Goal: Information Seeking & Learning: Find specific fact

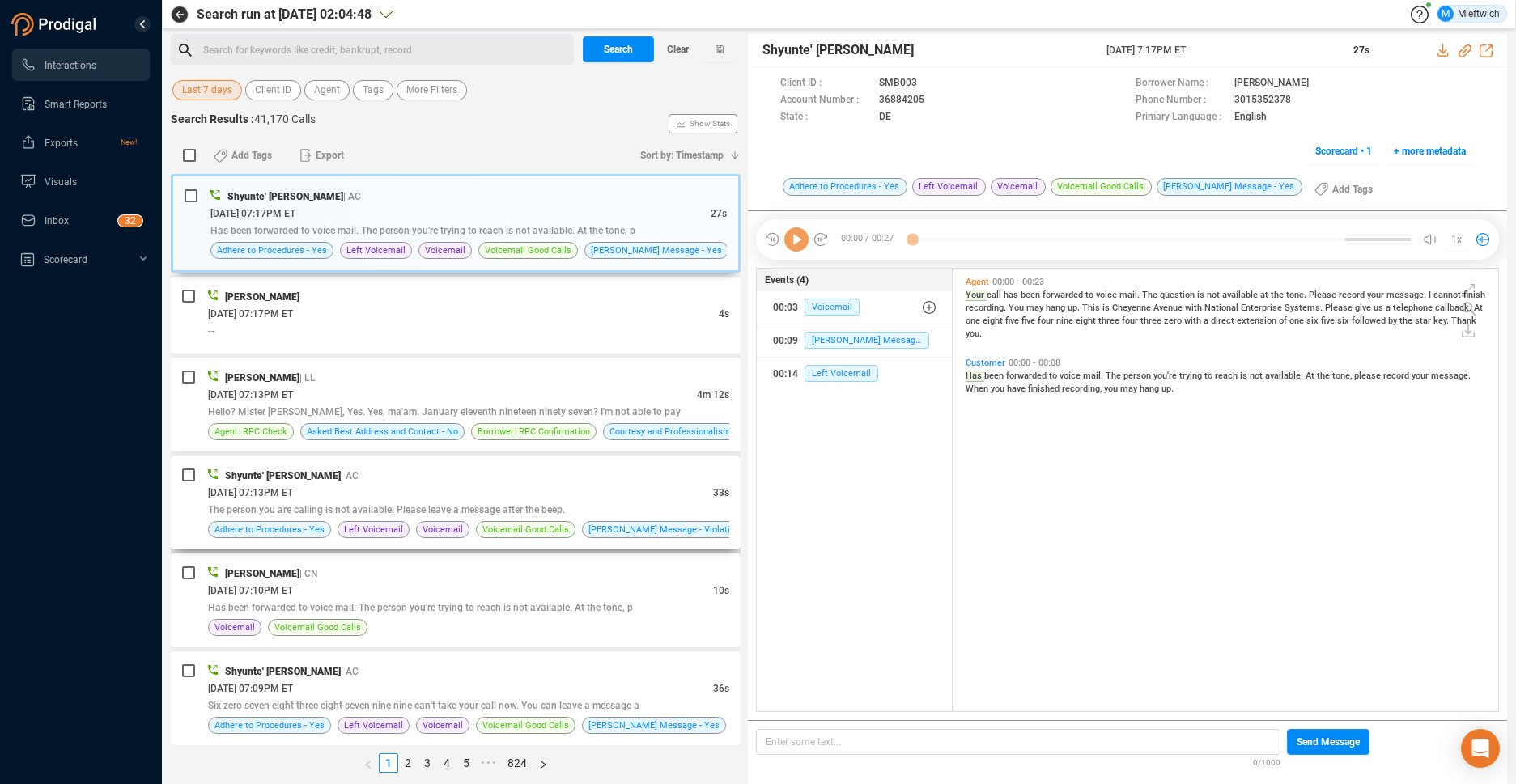
scroll to position [438, 536]
click at [330, 94] on span "Agent" at bounding box center [327, 90] width 26 height 21
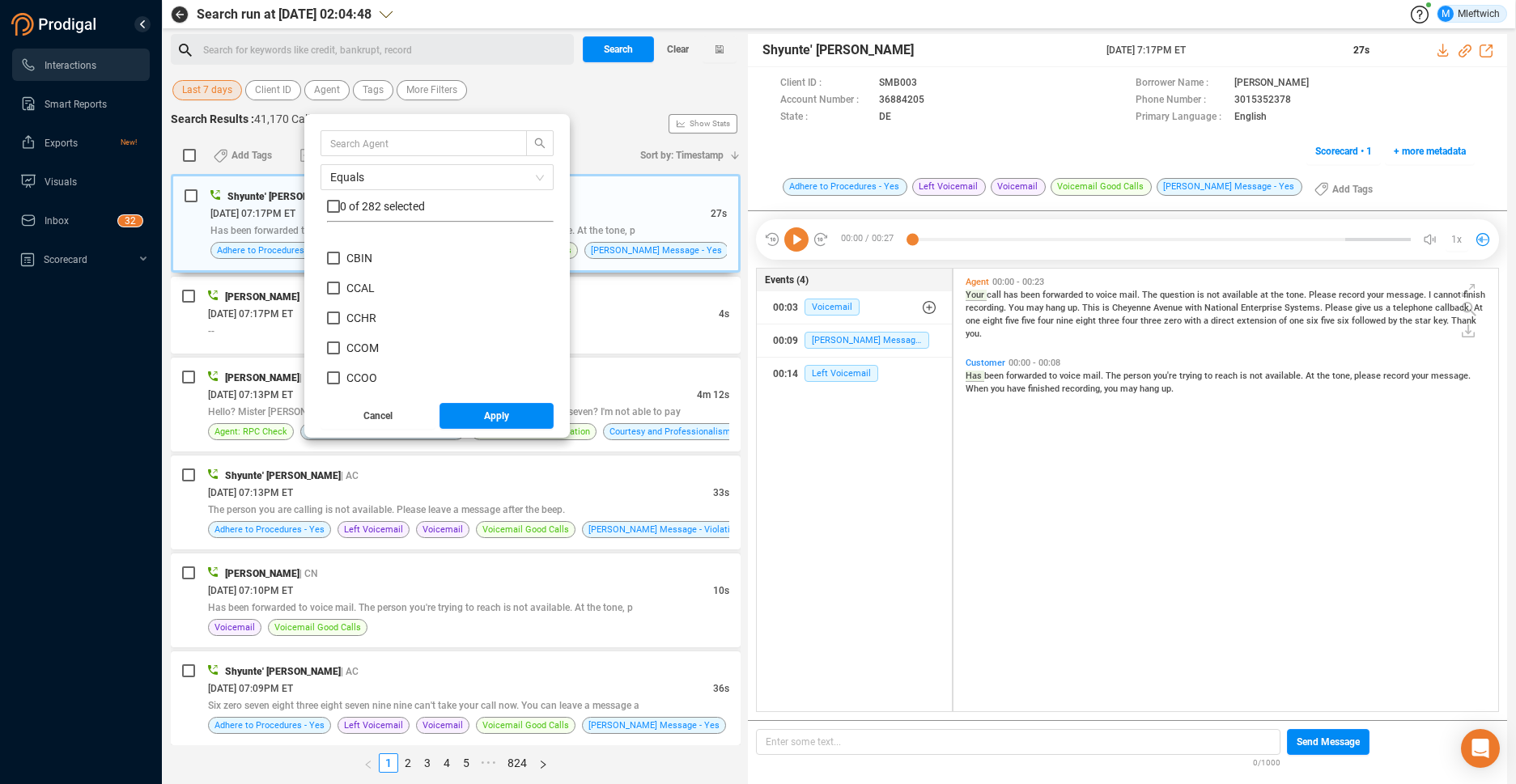
scroll to position [1280, 0]
click at [336, 250] on input "CBAT" at bounding box center [333, 251] width 13 height 13
checkbox input "true"
click at [494, 430] on div "Equals 1 of 282 selected BHEA BHIL BHOU BJAM BJOH BRAM BRWH BSOT CAMA CASH CBAR…" at bounding box center [437, 276] width 266 height 323
click at [499, 421] on span "Apply" at bounding box center [496, 415] width 25 height 26
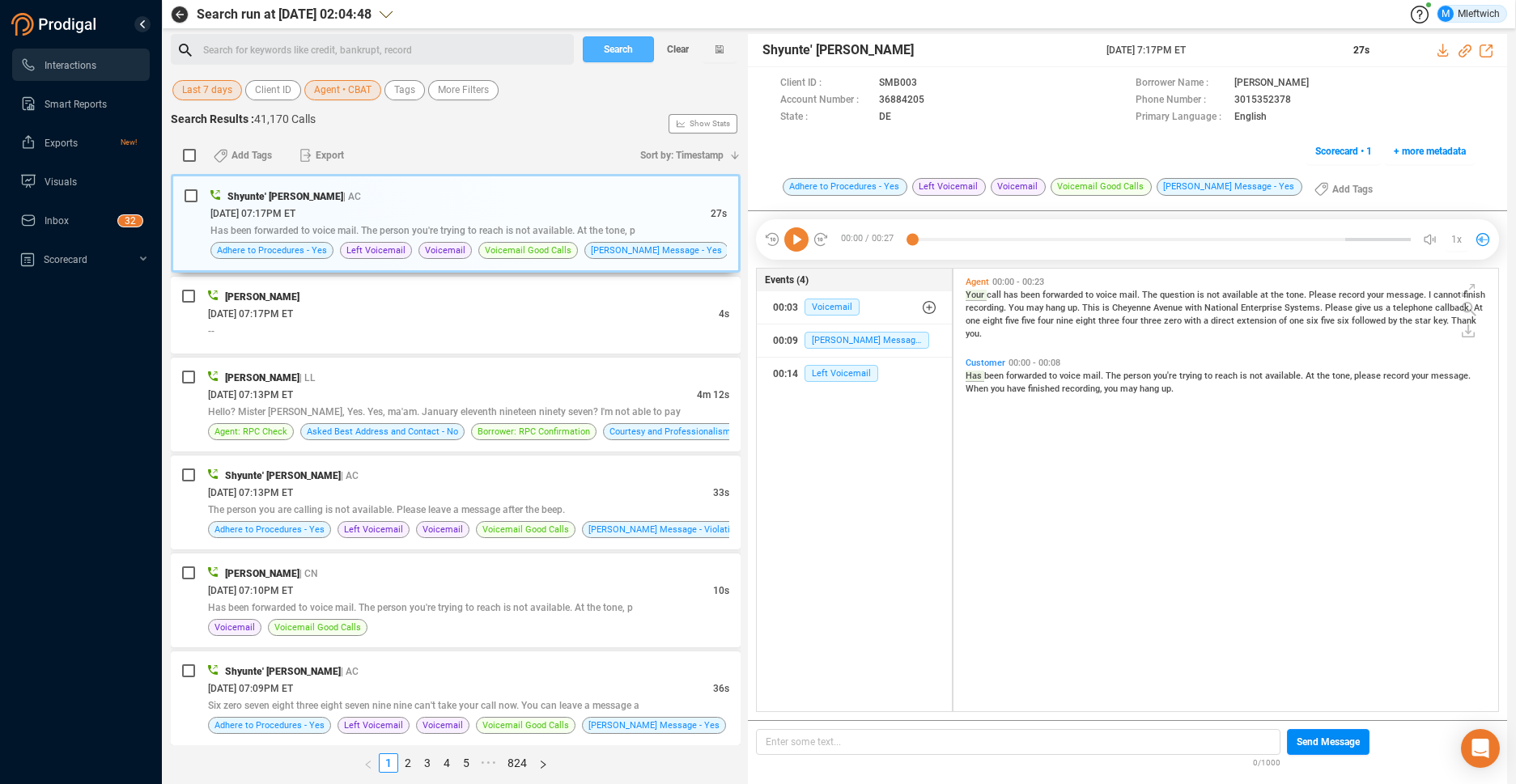
click at [625, 47] on span "Search" at bounding box center [618, 49] width 29 height 26
click at [625, 47] on div "Search Clear" at bounding box center [659, 49] width 162 height 30
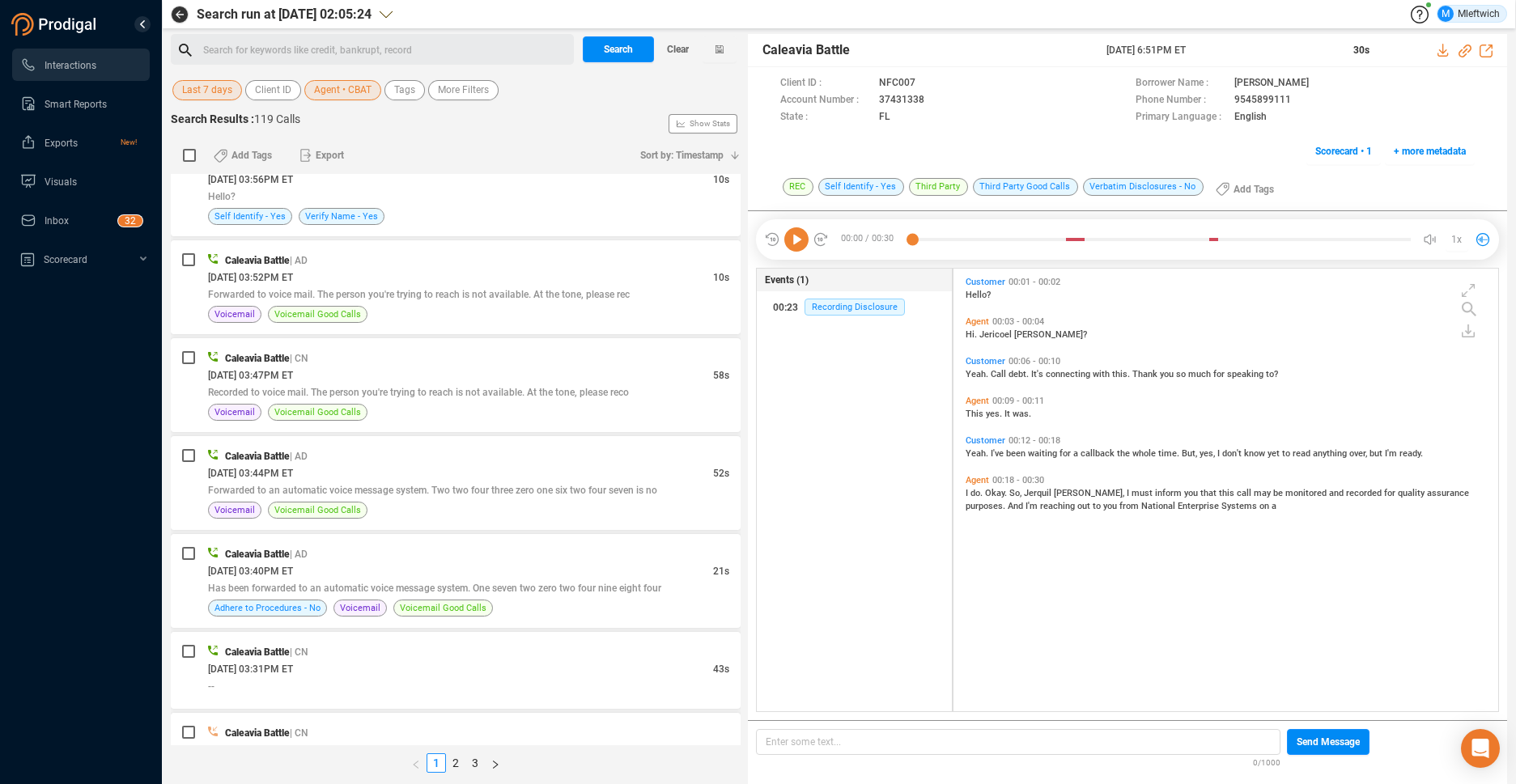
scroll to position [1542, 0]
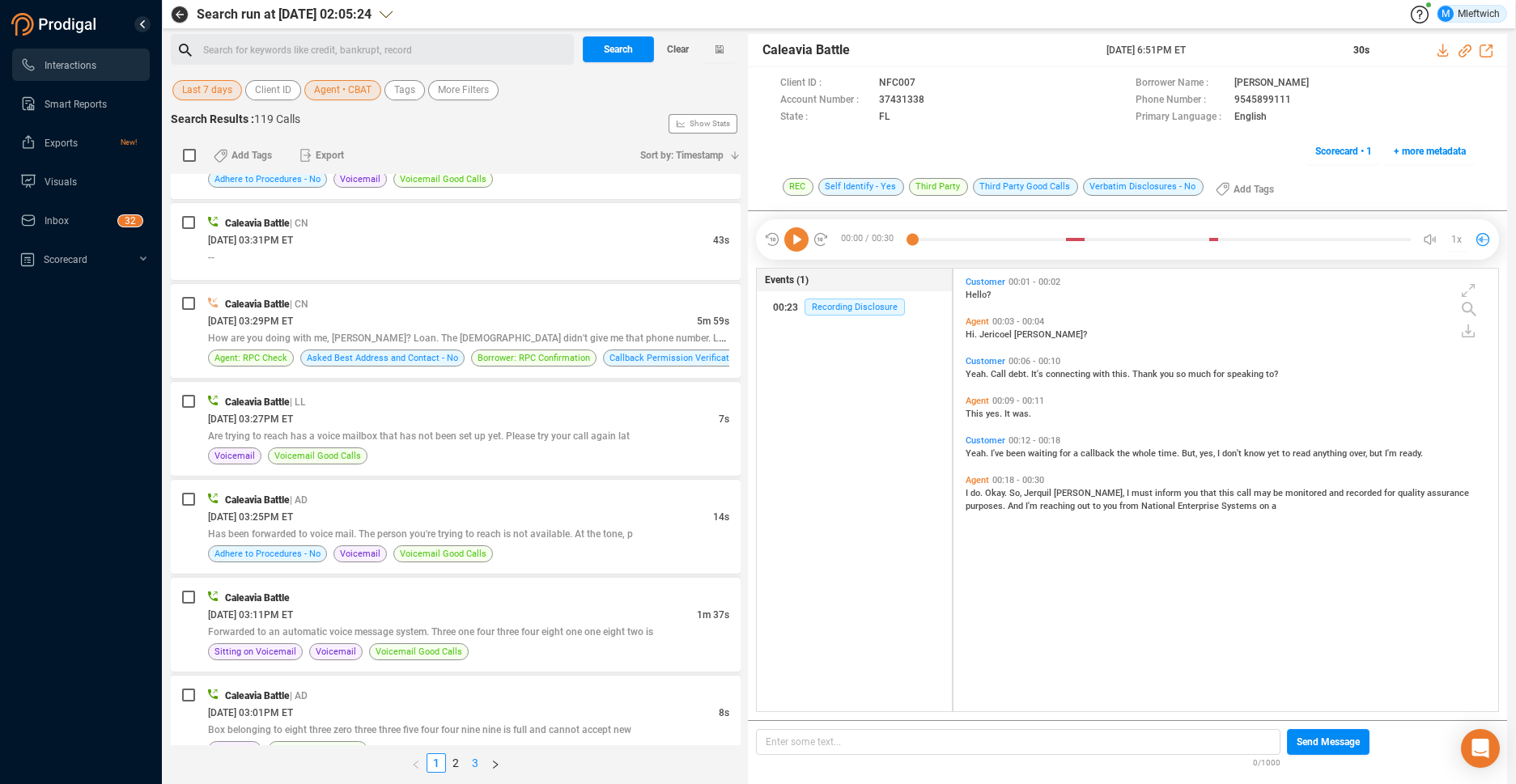
click at [473, 760] on link "3" at bounding box center [476, 763] width 18 height 18
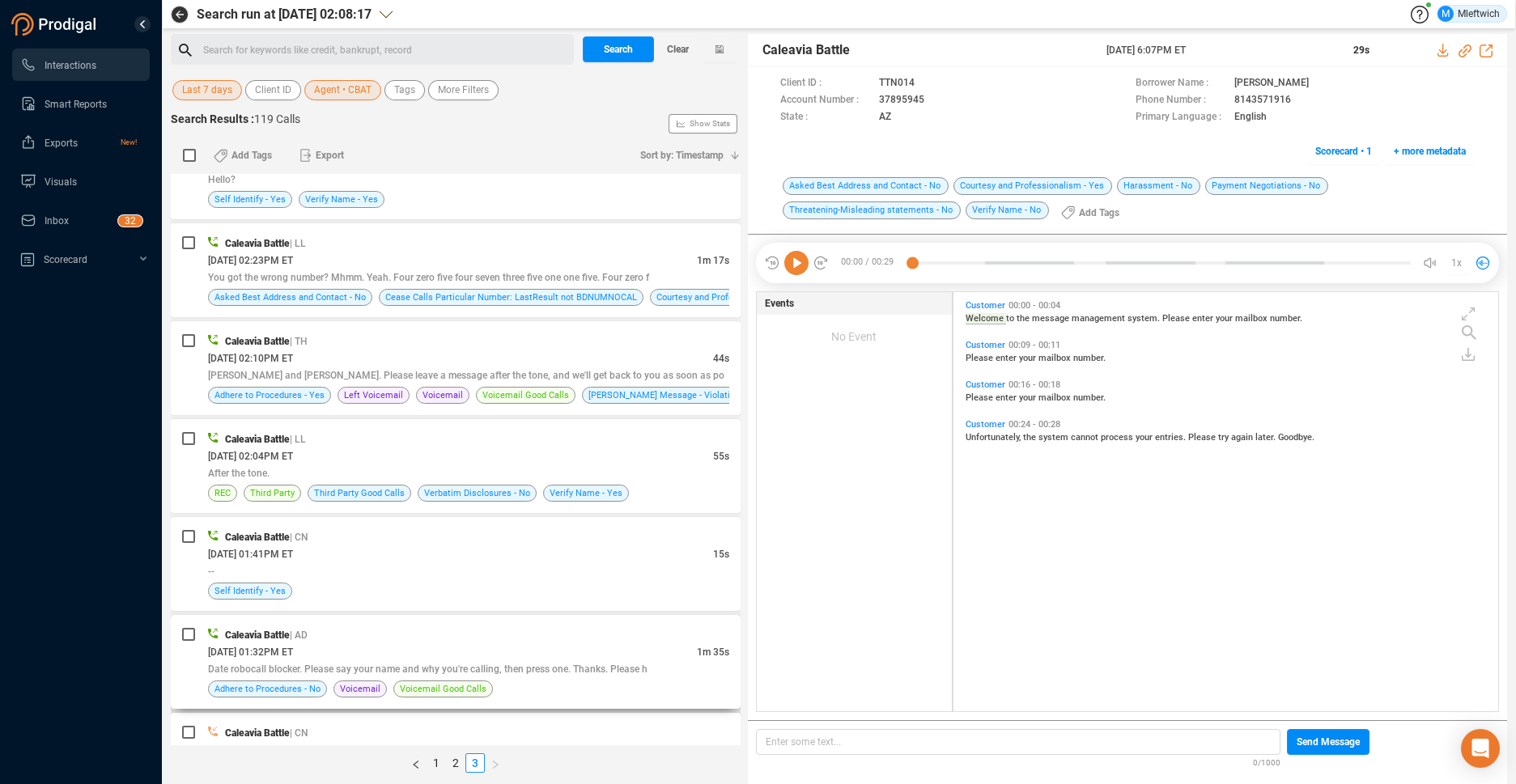
scroll to position [1260, 0]
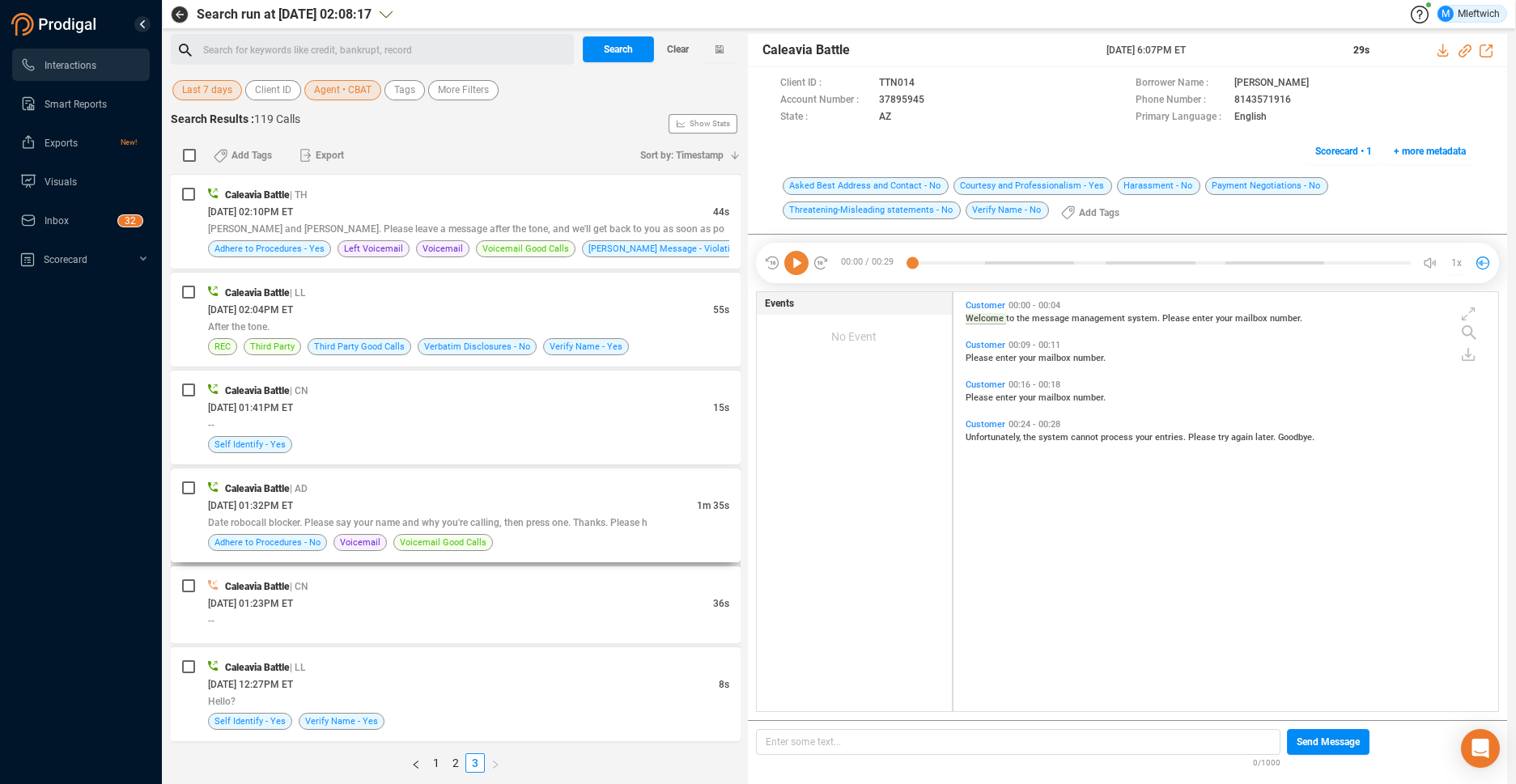
click at [591, 526] on span "Date robocall blocker. Please say your name and why you're calling, then press …" at bounding box center [428, 523] width 439 height 12
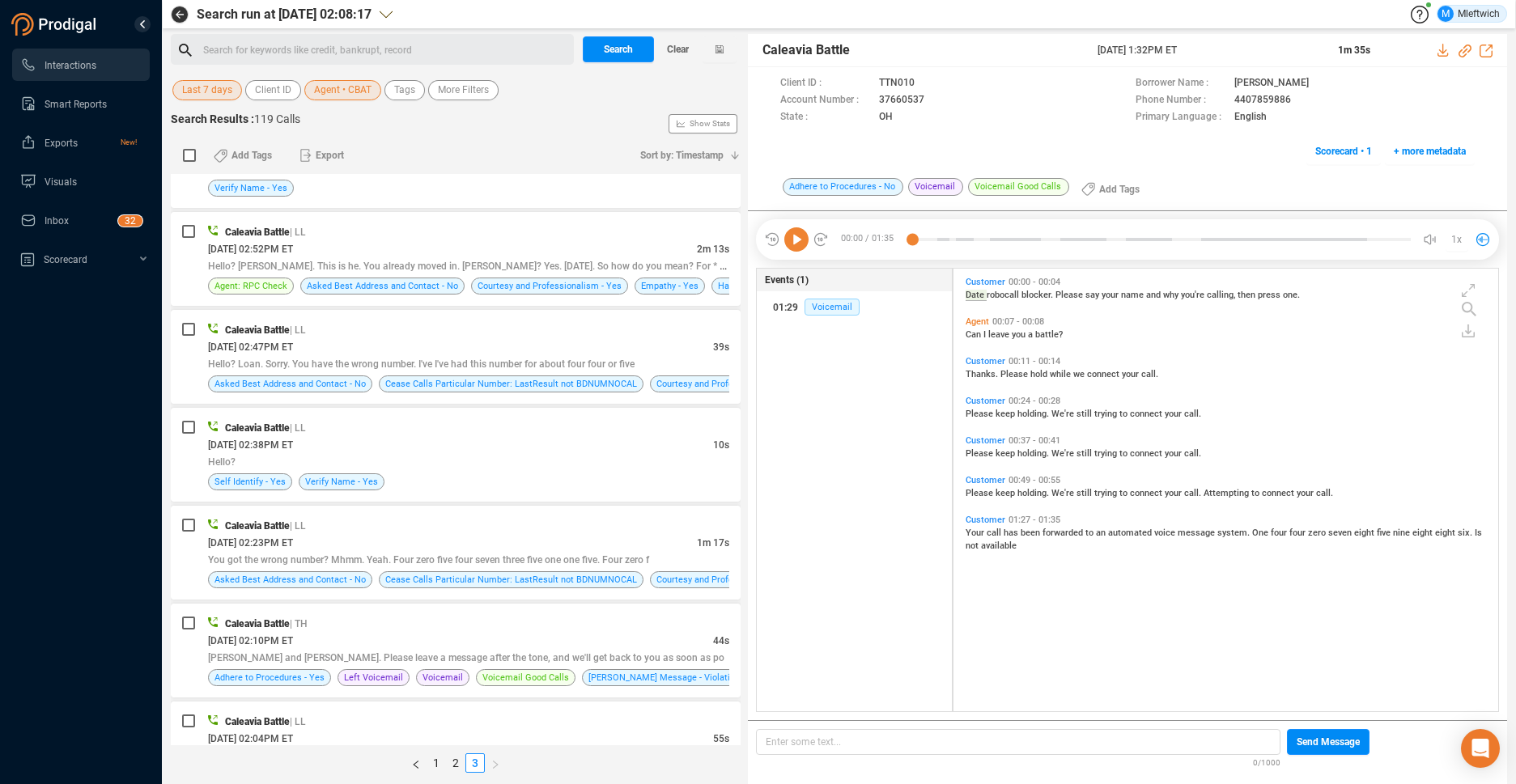
scroll to position [655, 0]
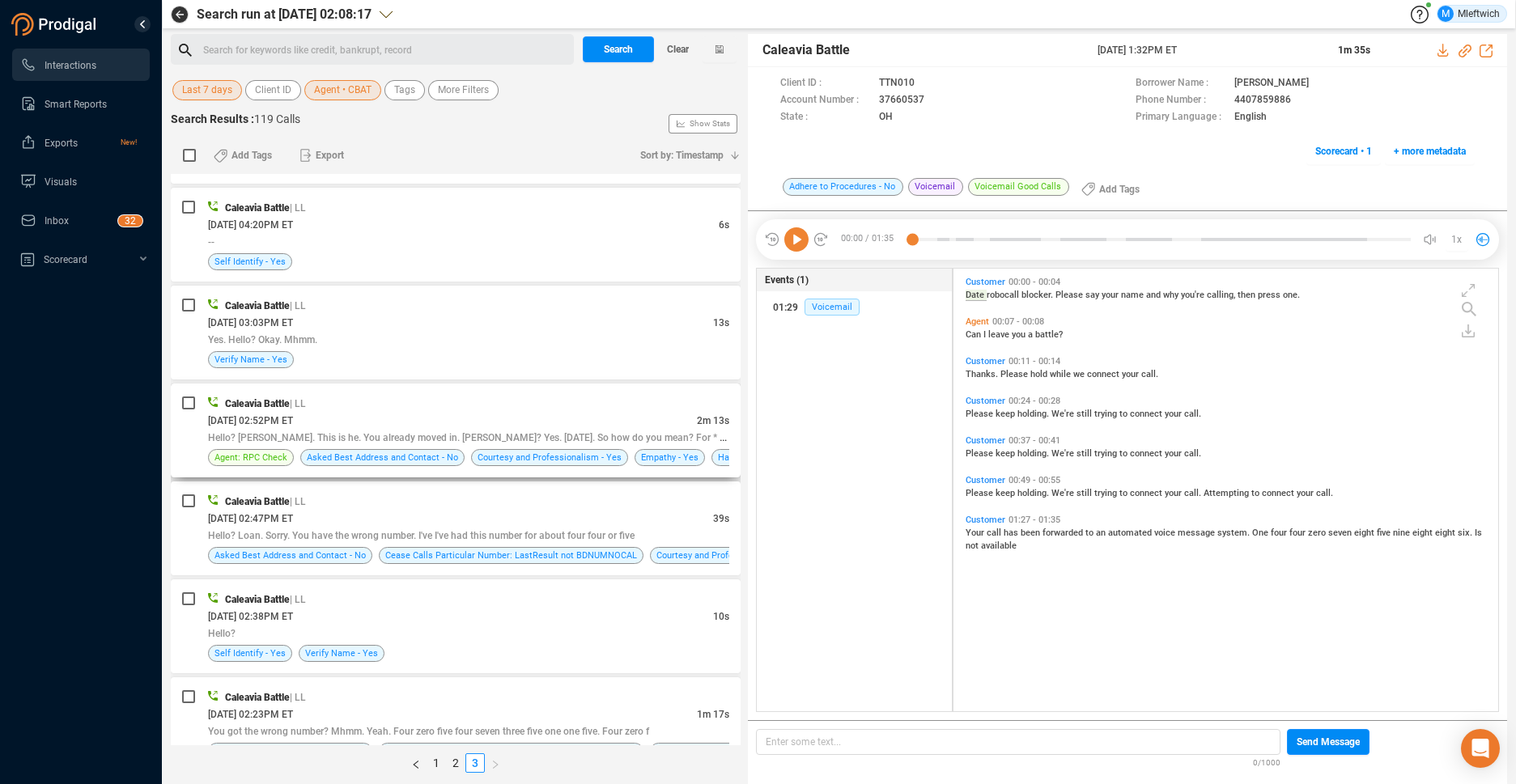
click at [557, 422] on div "[DATE] 02:52PM ET" at bounding box center [453, 420] width 489 height 17
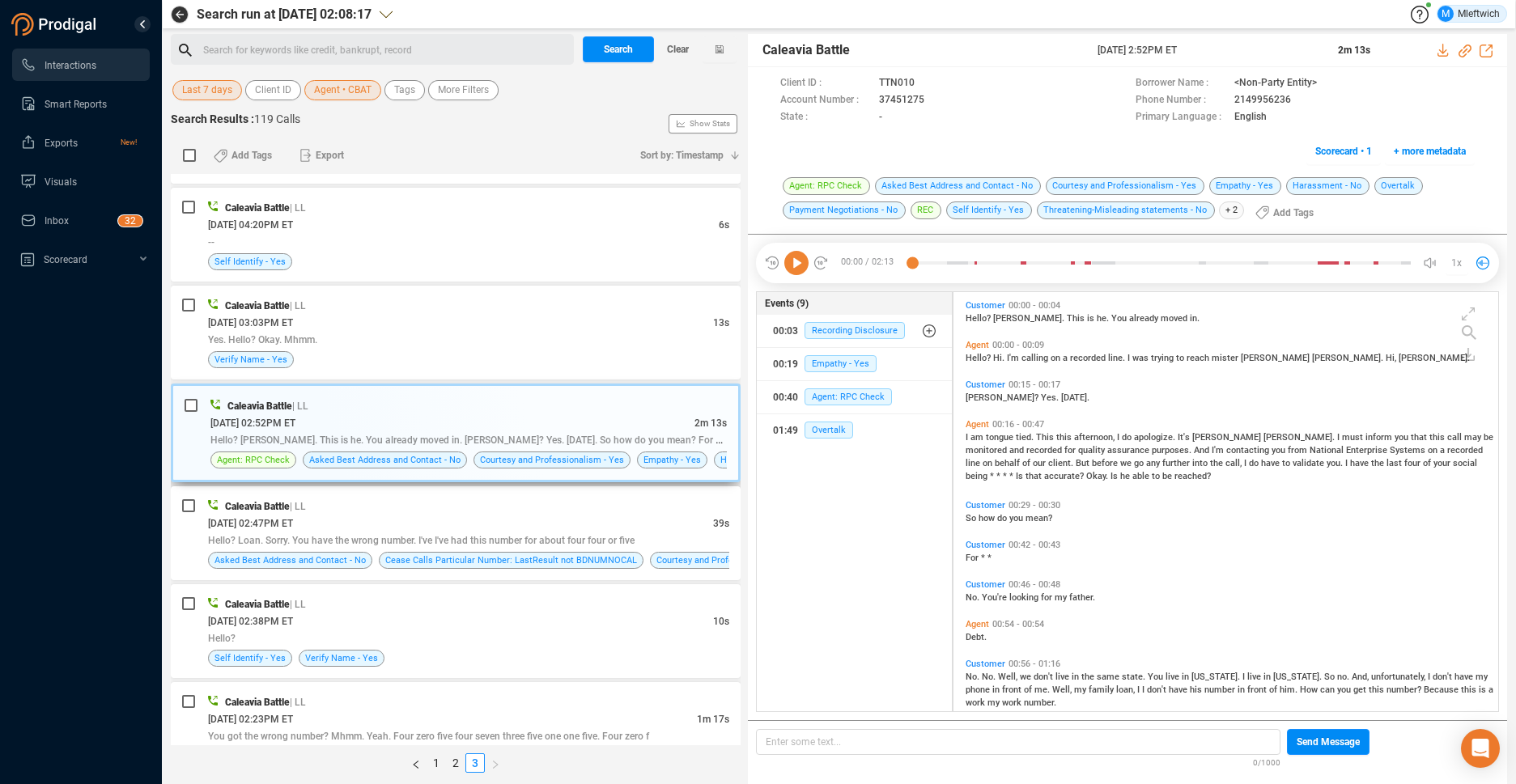
scroll to position [483, 0]
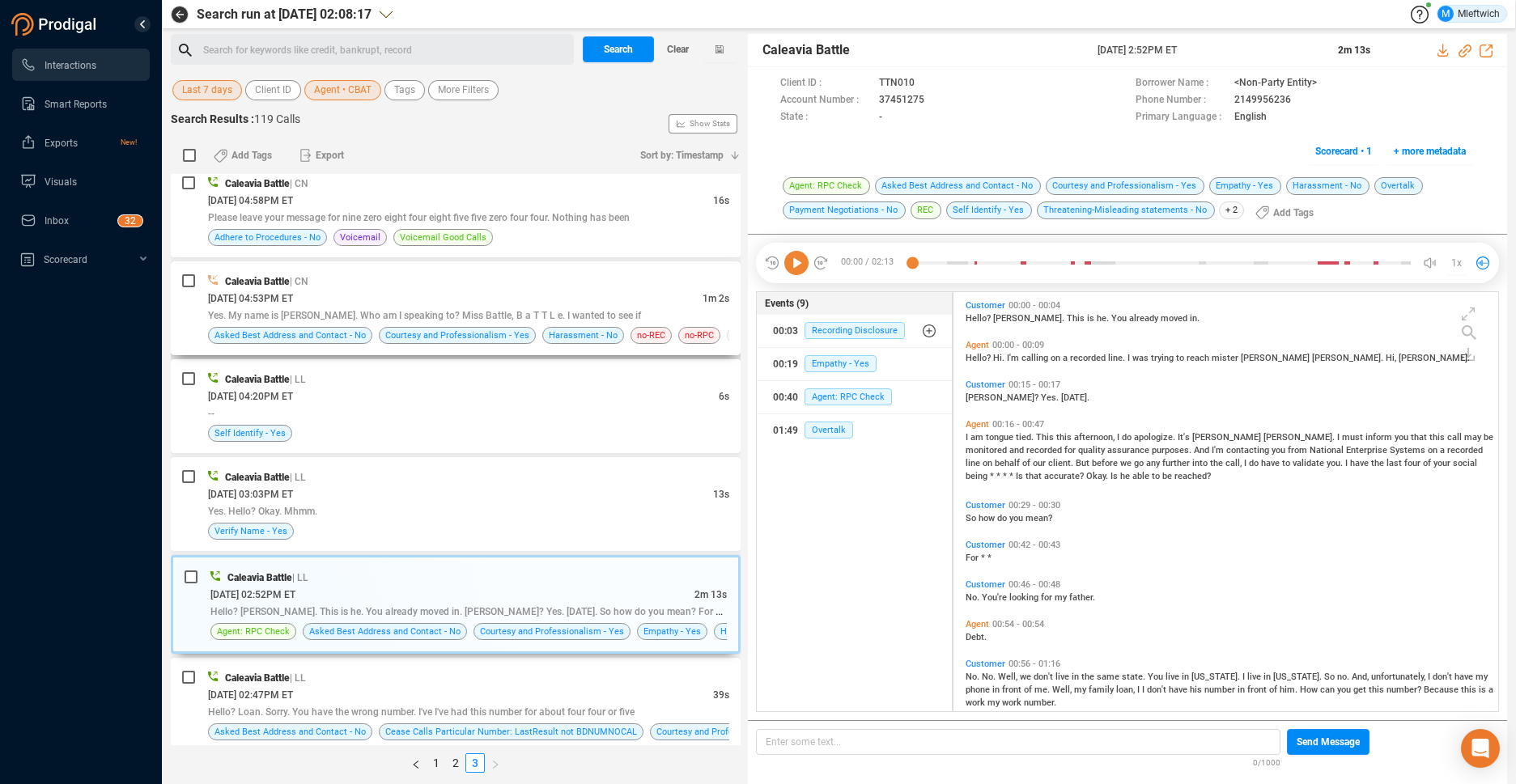
click at [575, 301] on div "[DATE] 04:53PM ET" at bounding box center [455, 298] width 495 height 17
click at [577, 302] on div "[DATE] 04:53PM ET" at bounding box center [455, 298] width 495 height 17
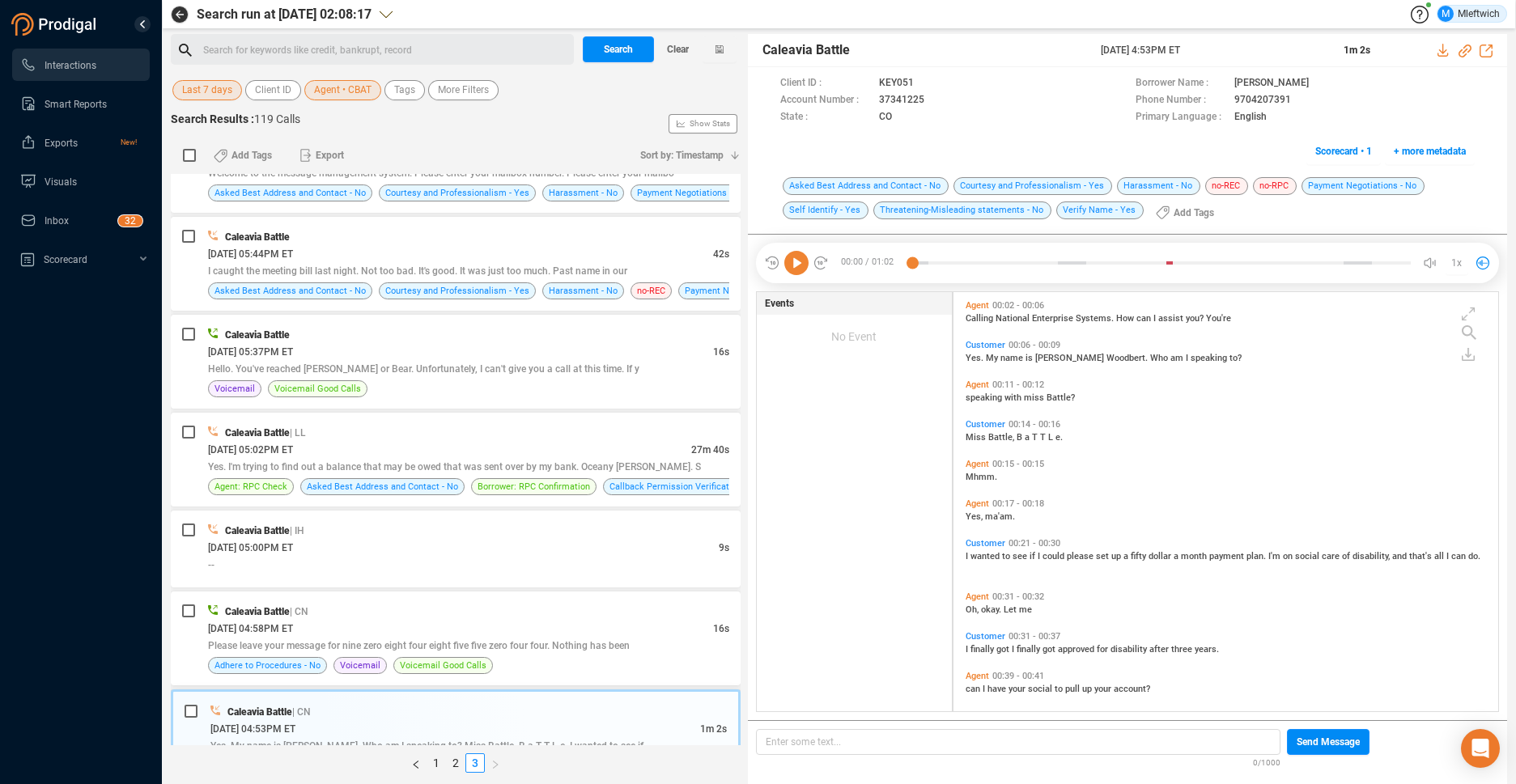
scroll to position [0, 0]
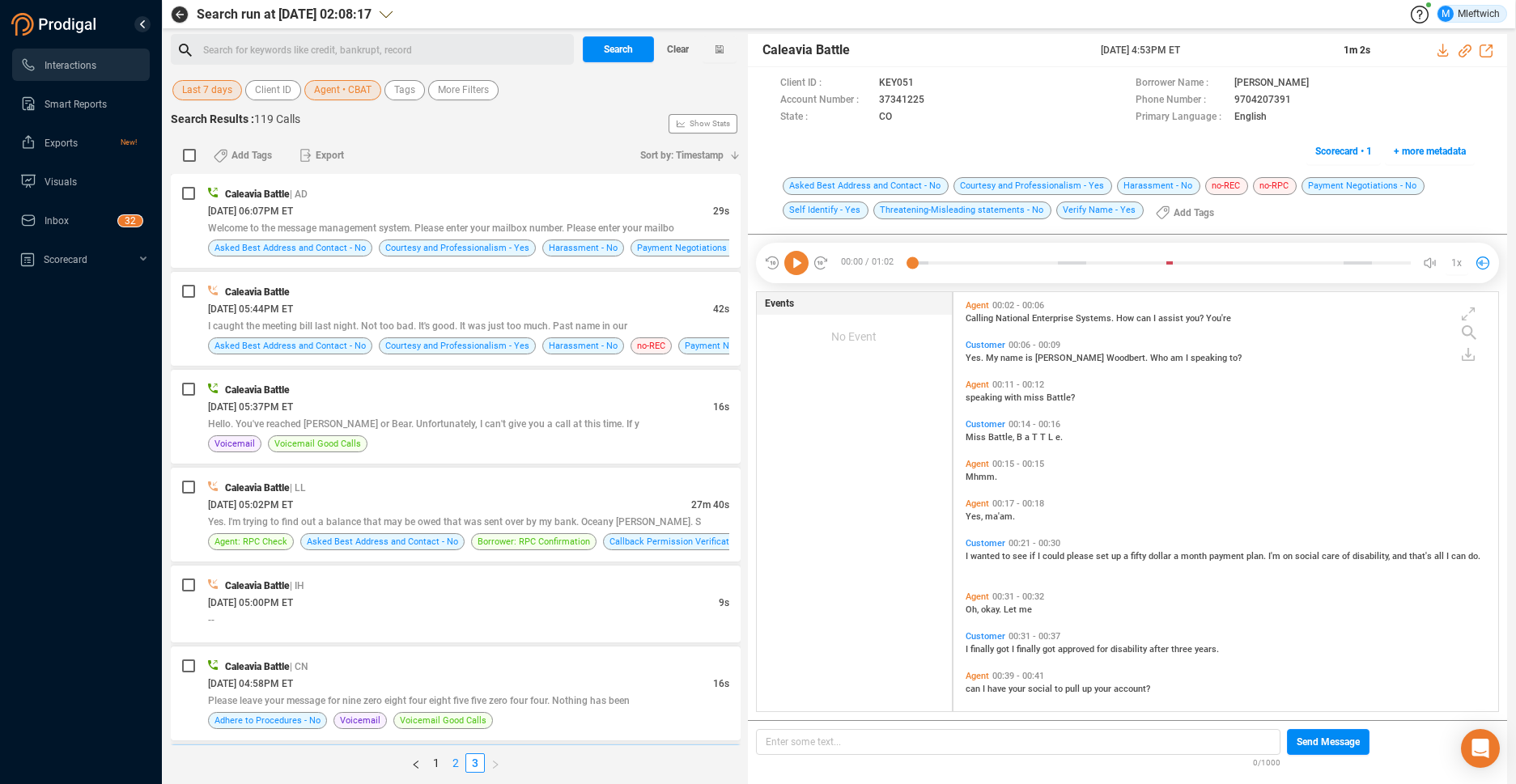
click at [457, 763] on link "2" at bounding box center [456, 763] width 18 height 18
click at [453, 762] on link "2" at bounding box center [456, 763] width 18 height 18
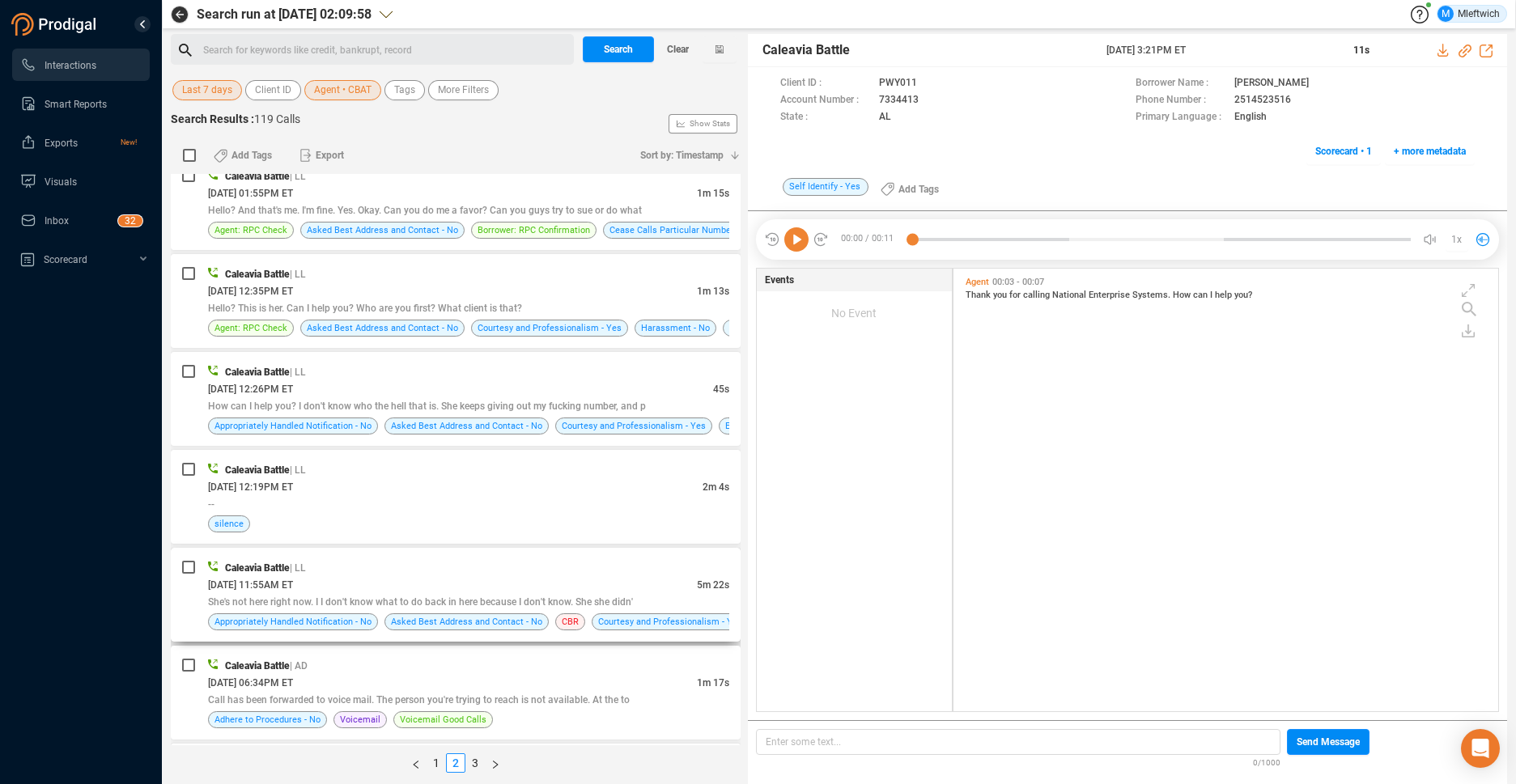
scroll to position [4295, 0]
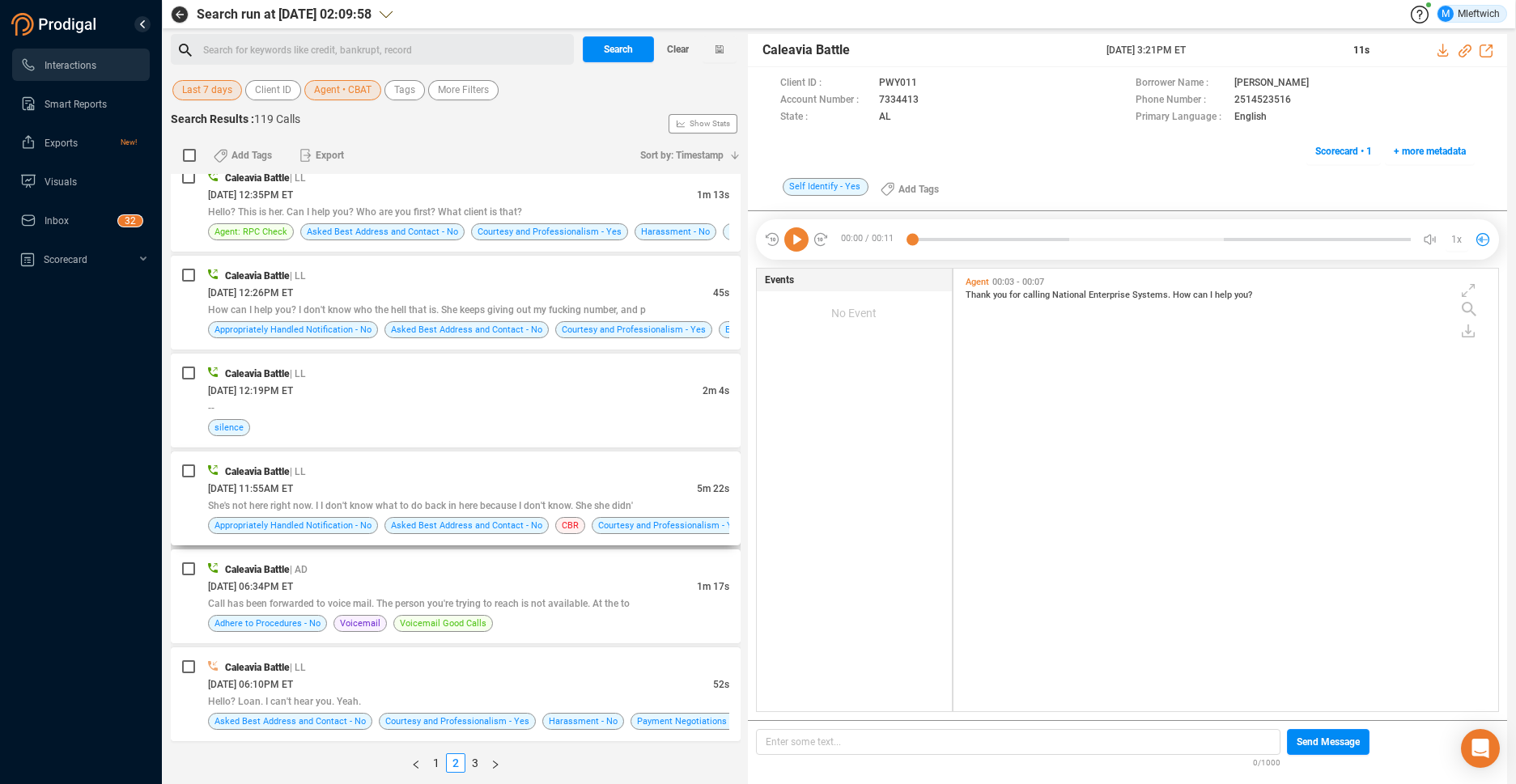
click at [439, 493] on div "[DATE] 11:55AM ET" at bounding box center [453, 488] width 489 height 17
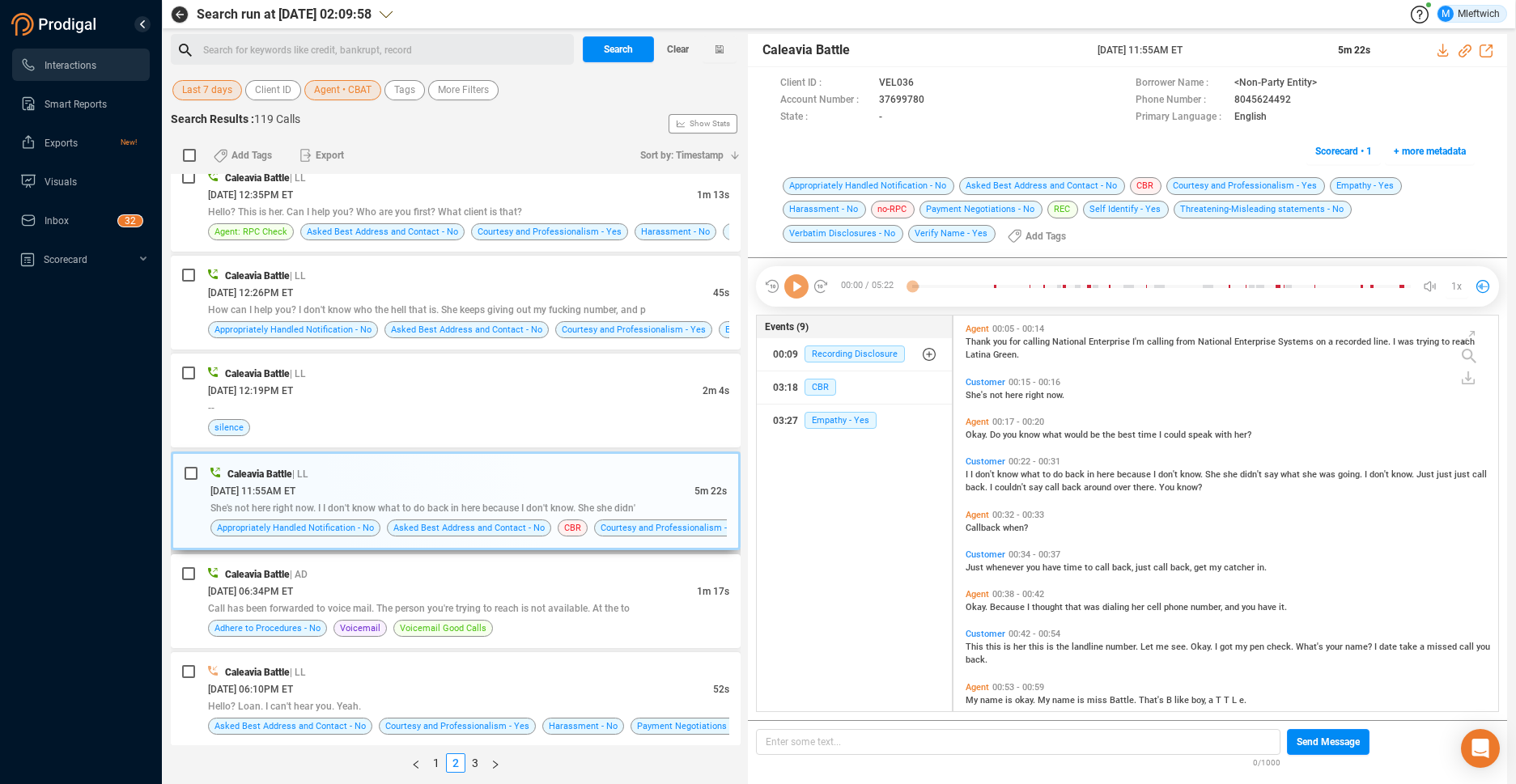
scroll to position [392, 536]
click at [932, 90] on icon at bounding box center [928, 84] width 13 height 13
click at [464, 358] on div "Caleavia Battle | LL [DATE] 12:19PM ET 2m 4s -- silence" at bounding box center [456, 401] width 570 height 94
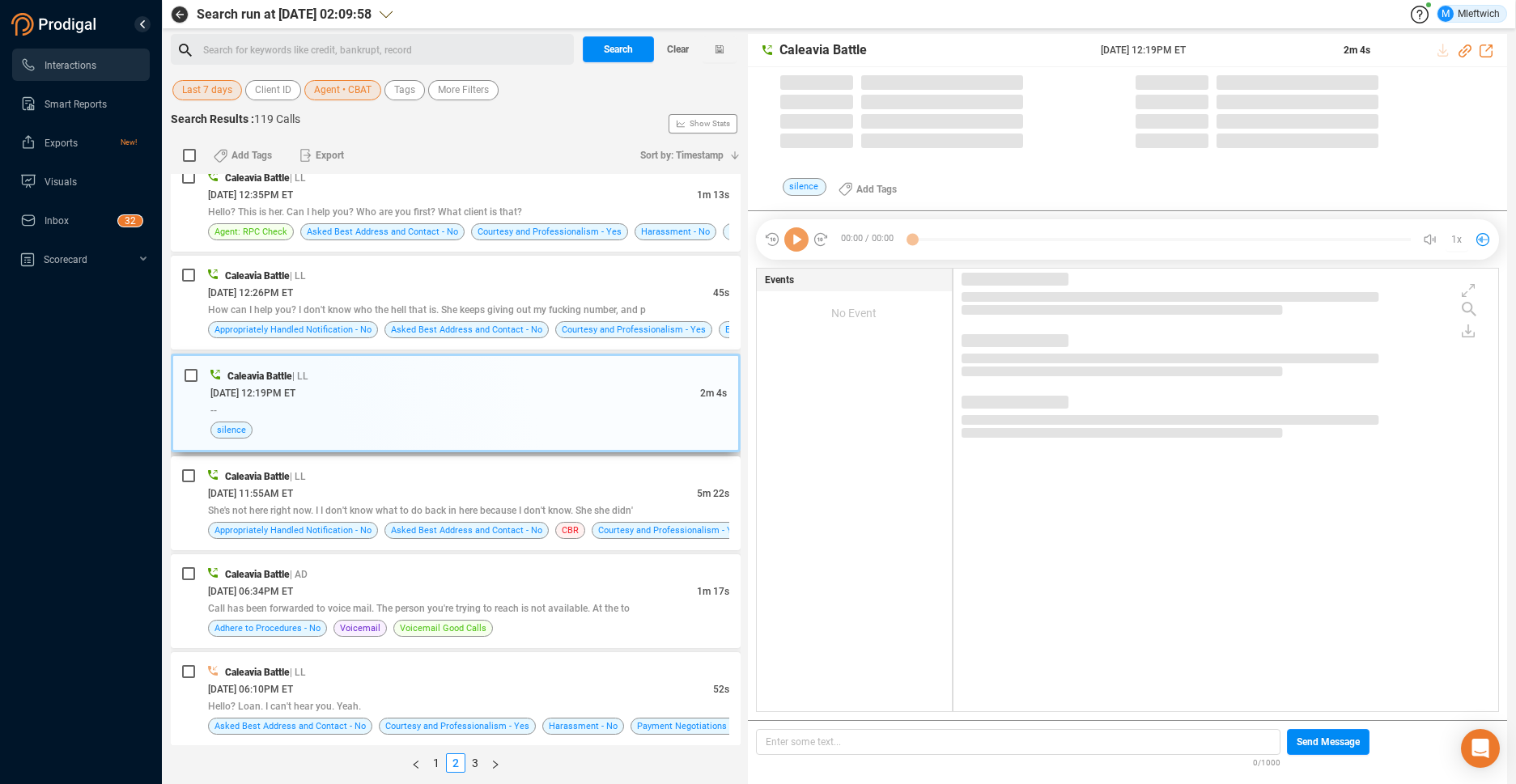
click at [450, 387] on div "[DATE] 12:19PM ET" at bounding box center [455, 392] width 490 height 17
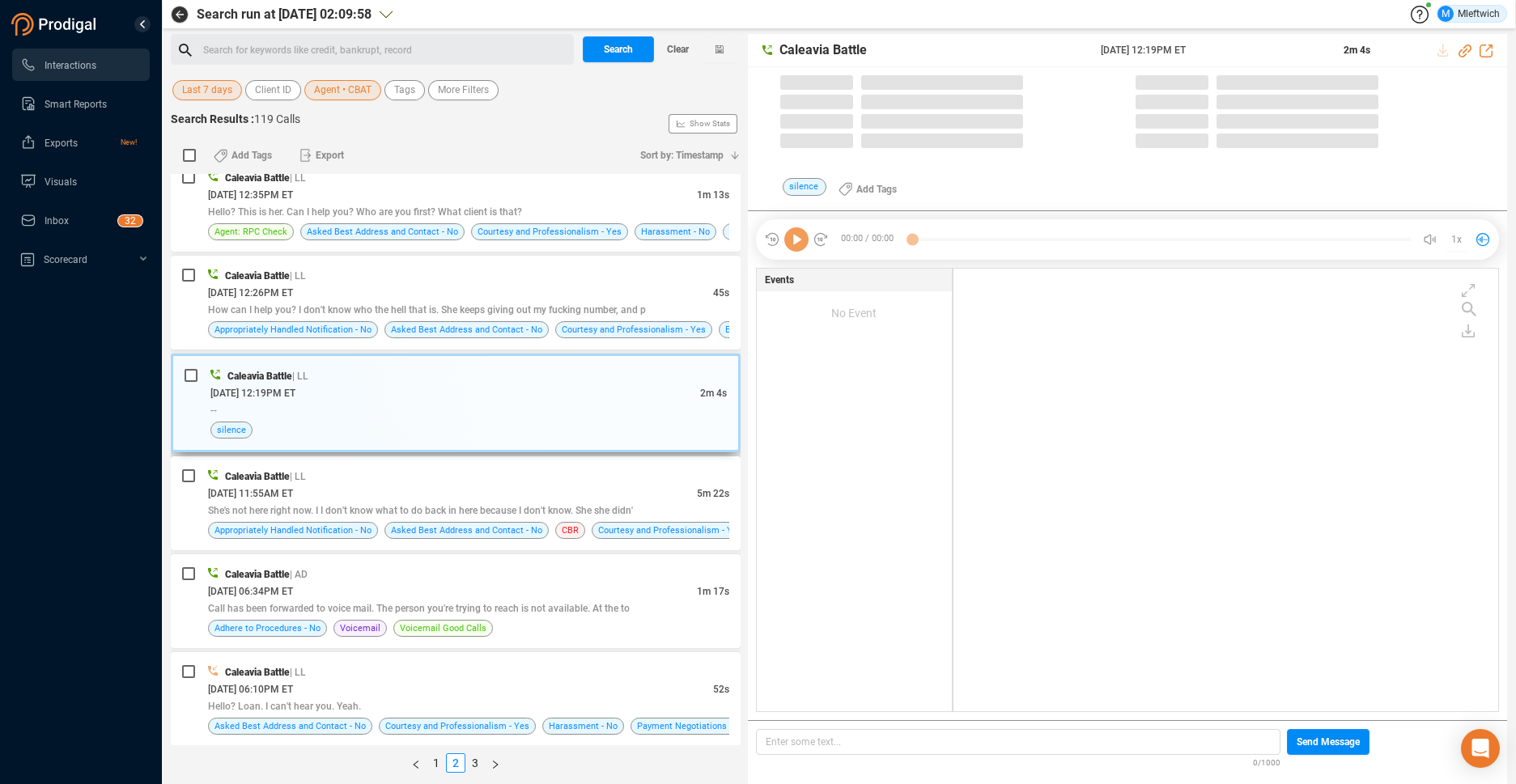
scroll to position [438, 536]
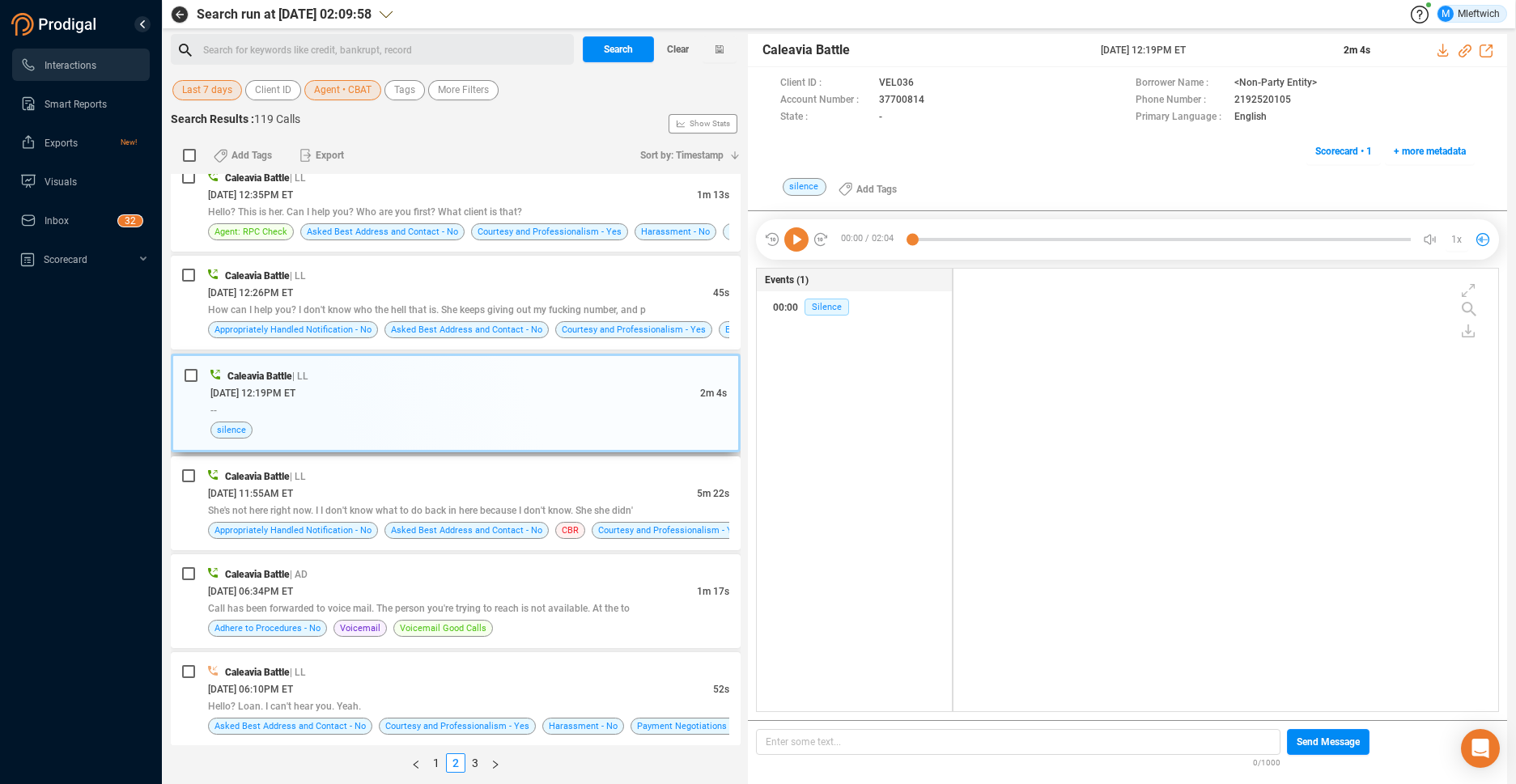
click at [293, 388] on span "[DATE] 12:19PM ET" at bounding box center [253, 393] width 85 height 12
click at [295, 390] on span "[DATE] 12:19PM ET" at bounding box center [253, 393] width 85 height 12
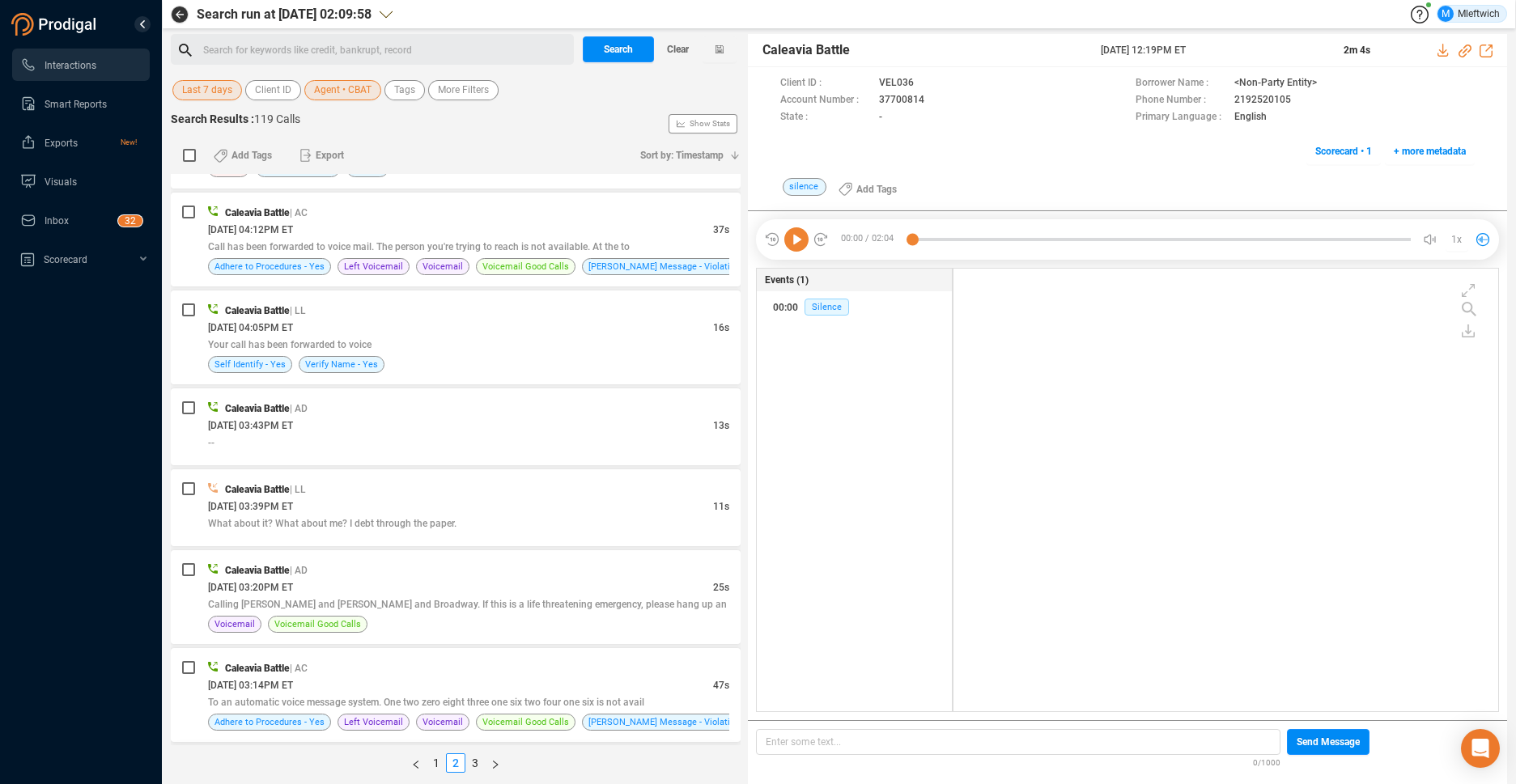
scroll to position [3519, 0]
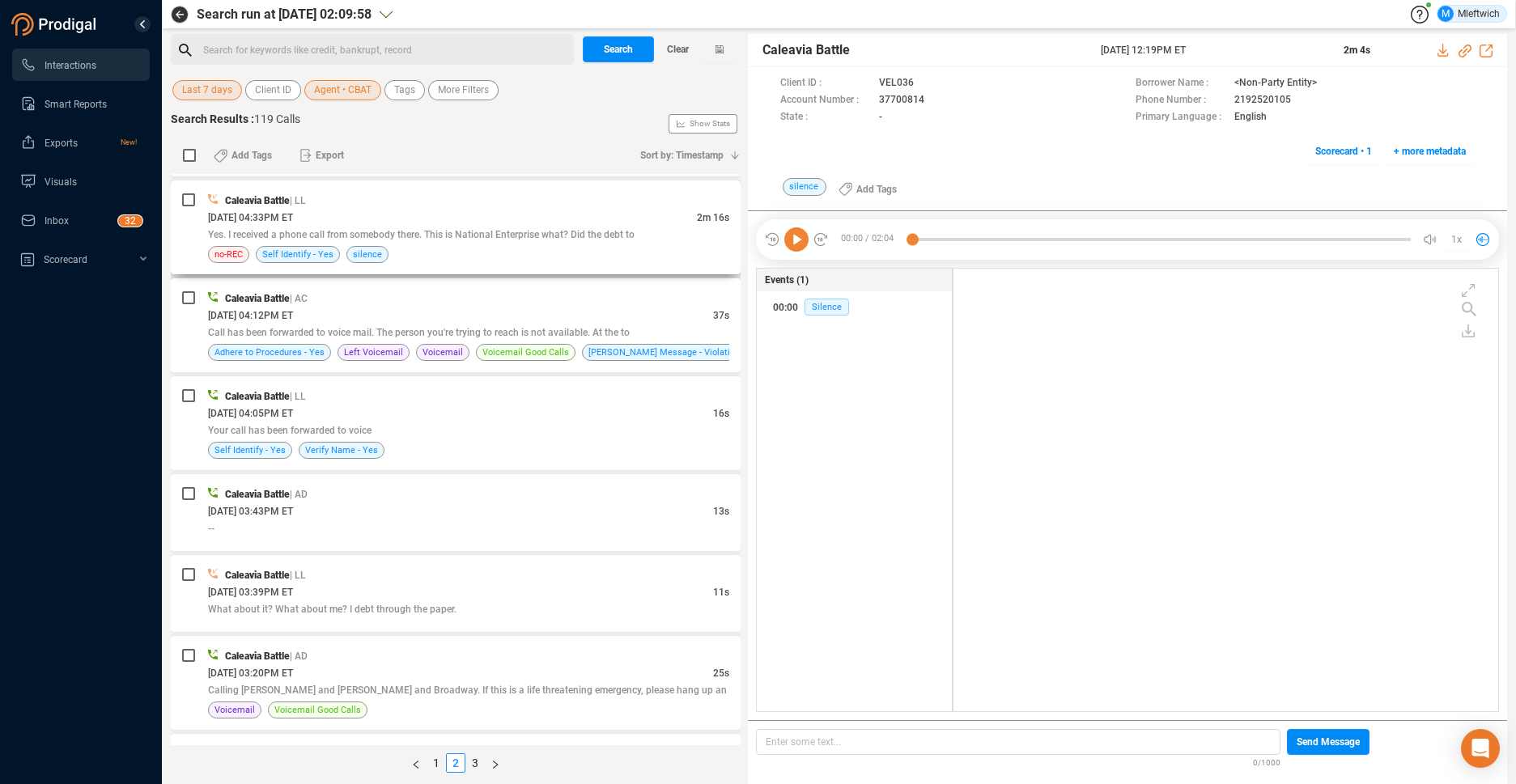
click at [612, 229] on span "Yes. I received a phone call from somebody there. This is National Enterprise w…" at bounding box center [421, 234] width 426 height 12
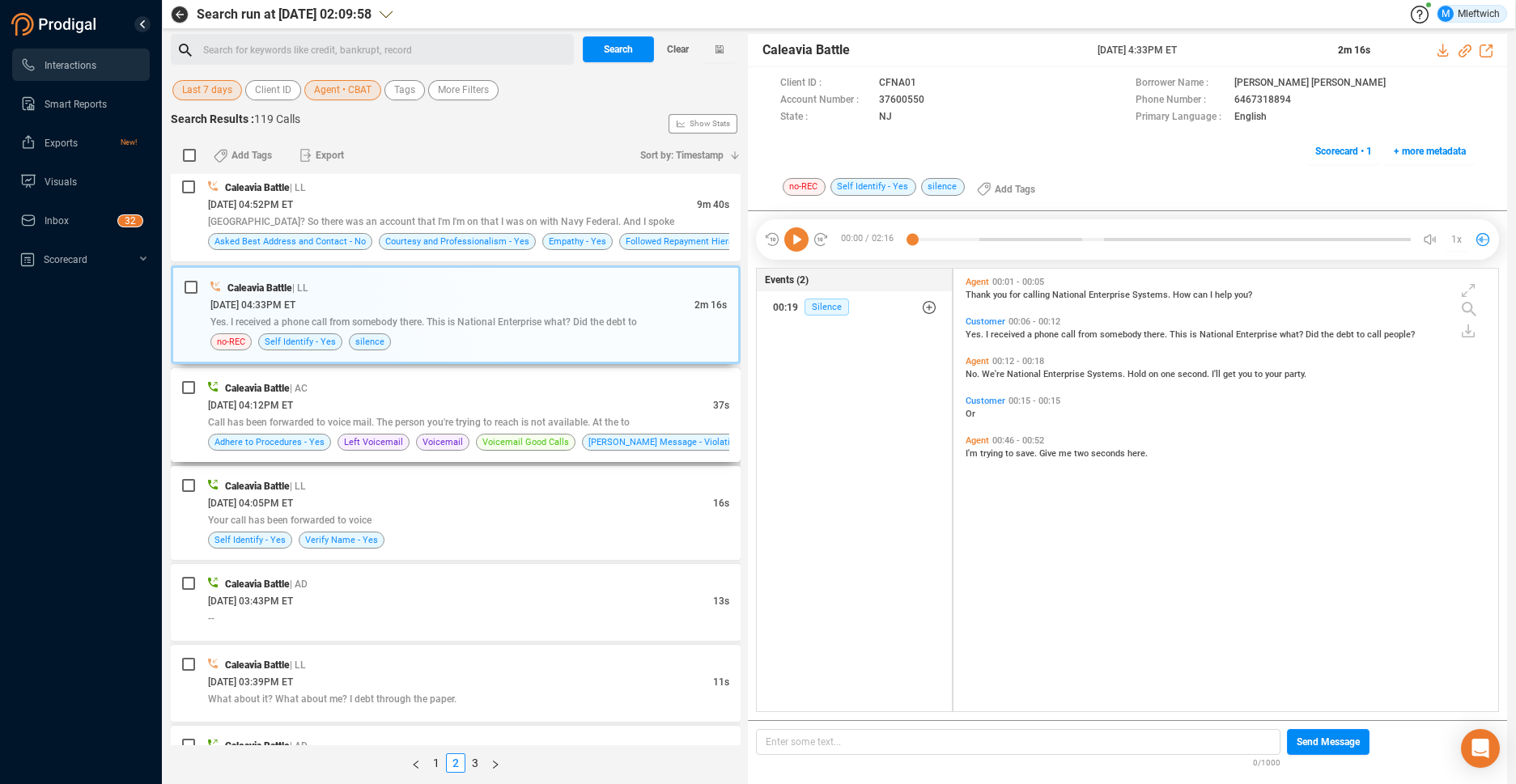
scroll to position [3347, 0]
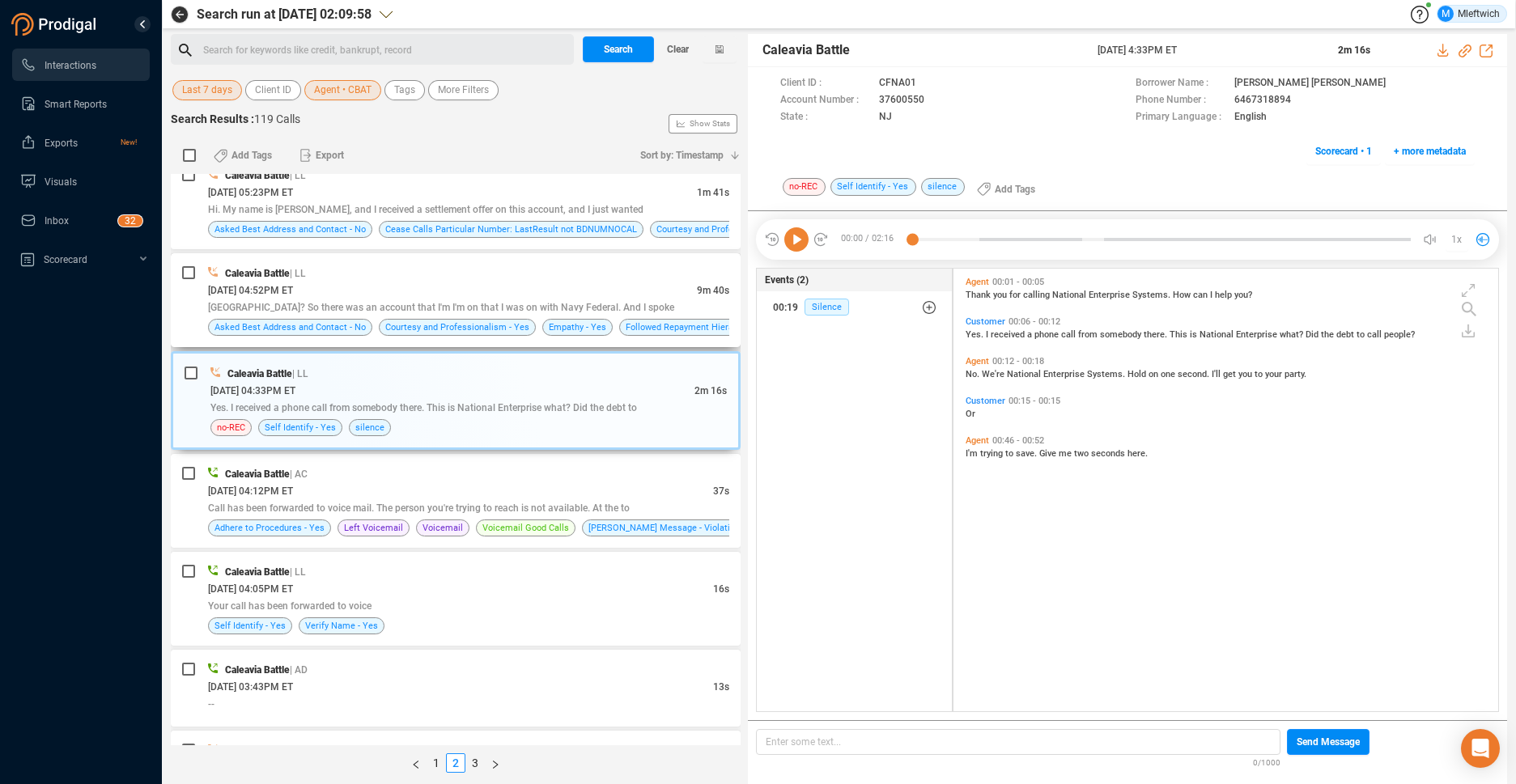
click at [572, 296] on div "[DATE] 04:52PM ET" at bounding box center [453, 290] width 489 height 17
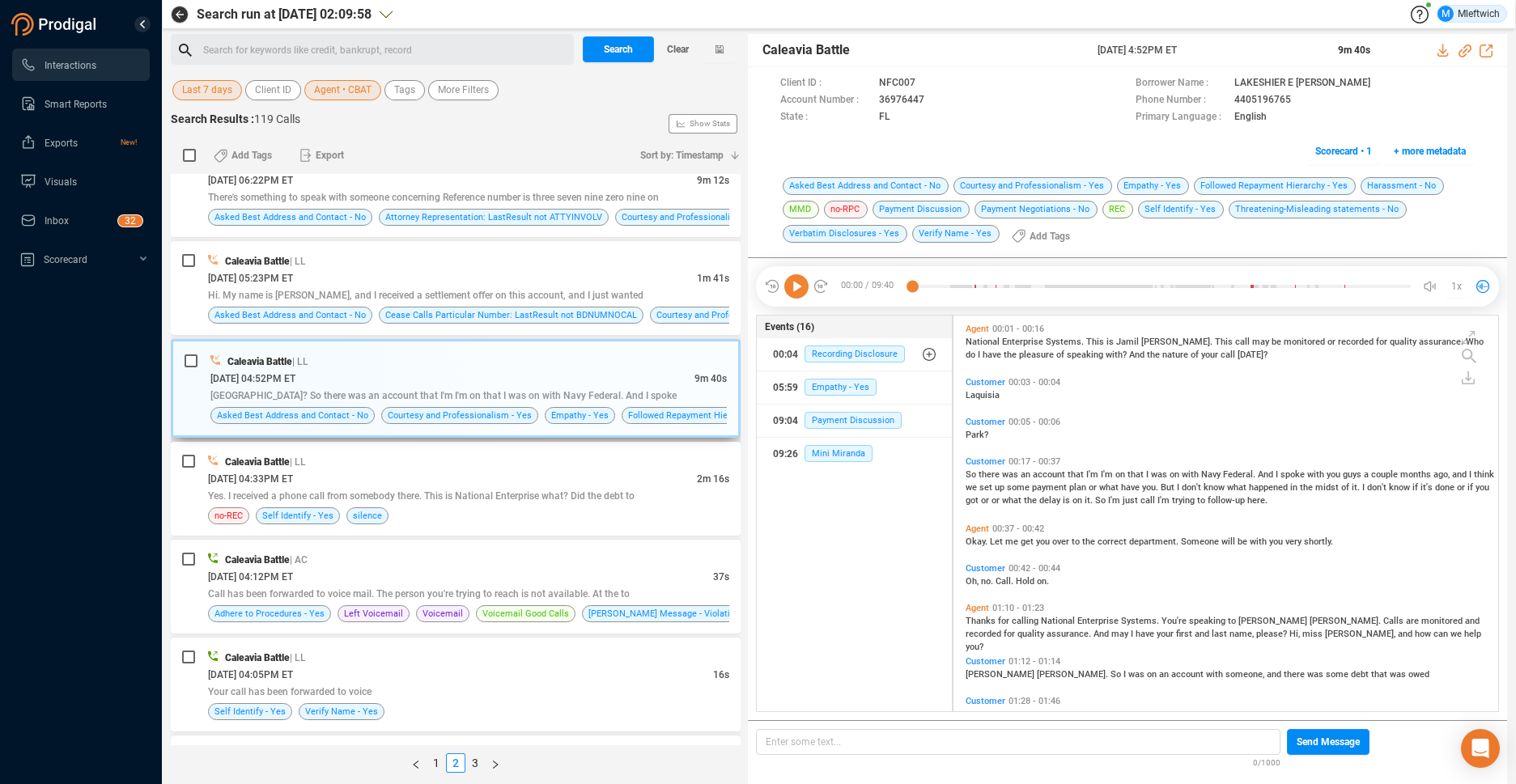
scroll to position [3176, 0]
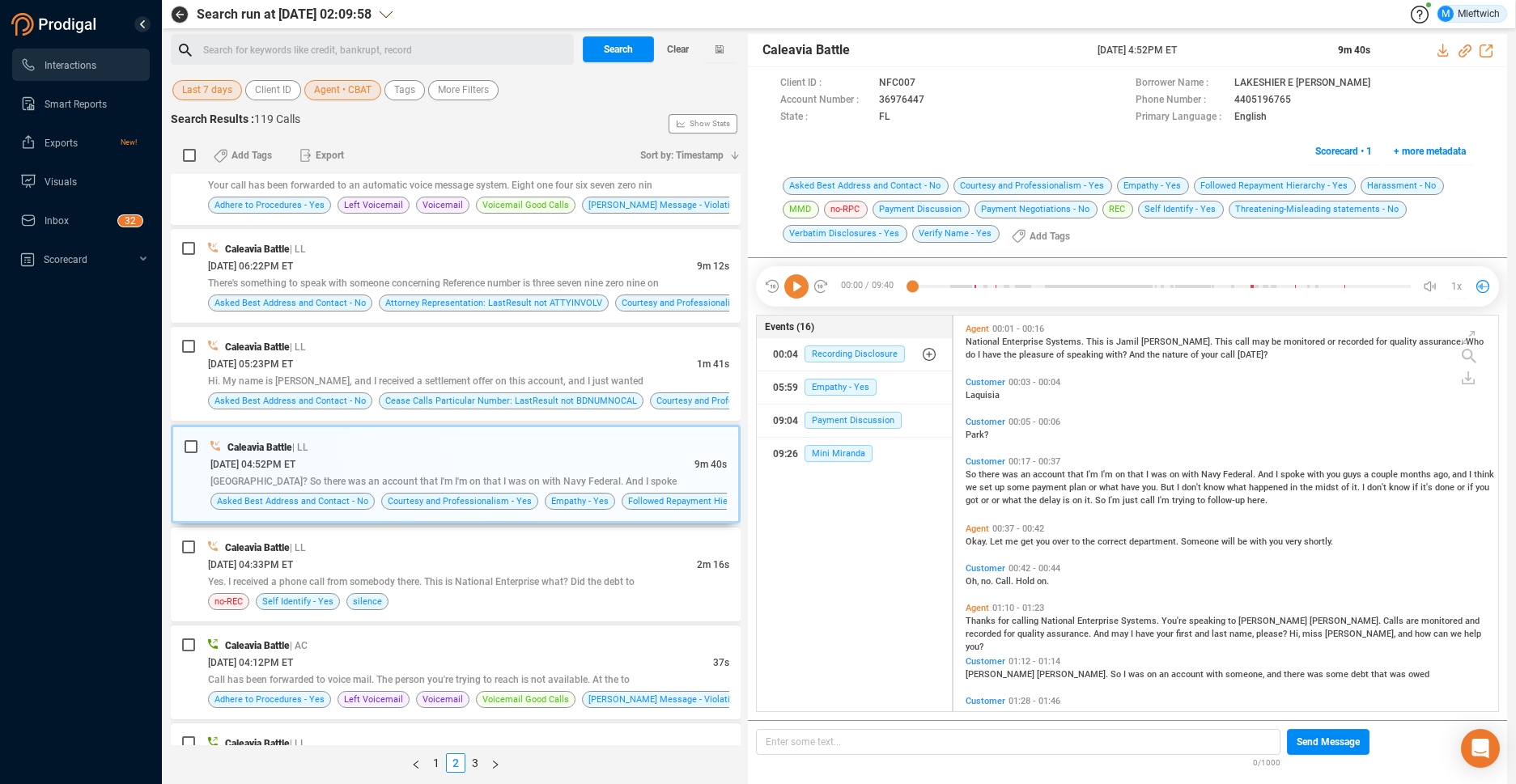
click at [594, 225] on div "Caleavia Battle [DATE] 03:21PM ET 11s -- Self Identify - Yes Caleavia Battle | …" at bounding box center [456, 459] width 570 height 571
click at [579, 266] on div "[DATE] 06:22PM ET" at bounding box center [453, 266] width 489 height 17
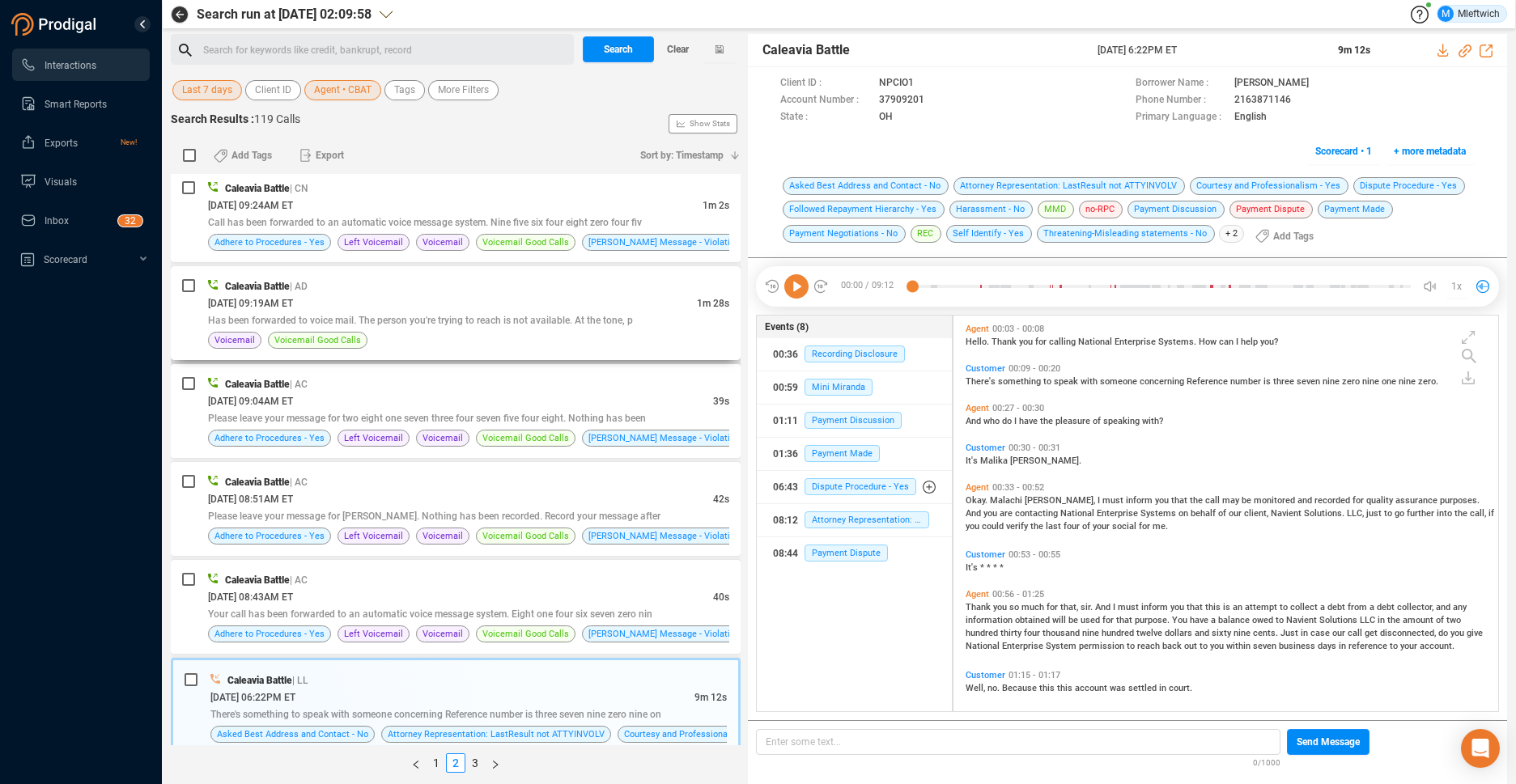
scroll to position [2661, 0]
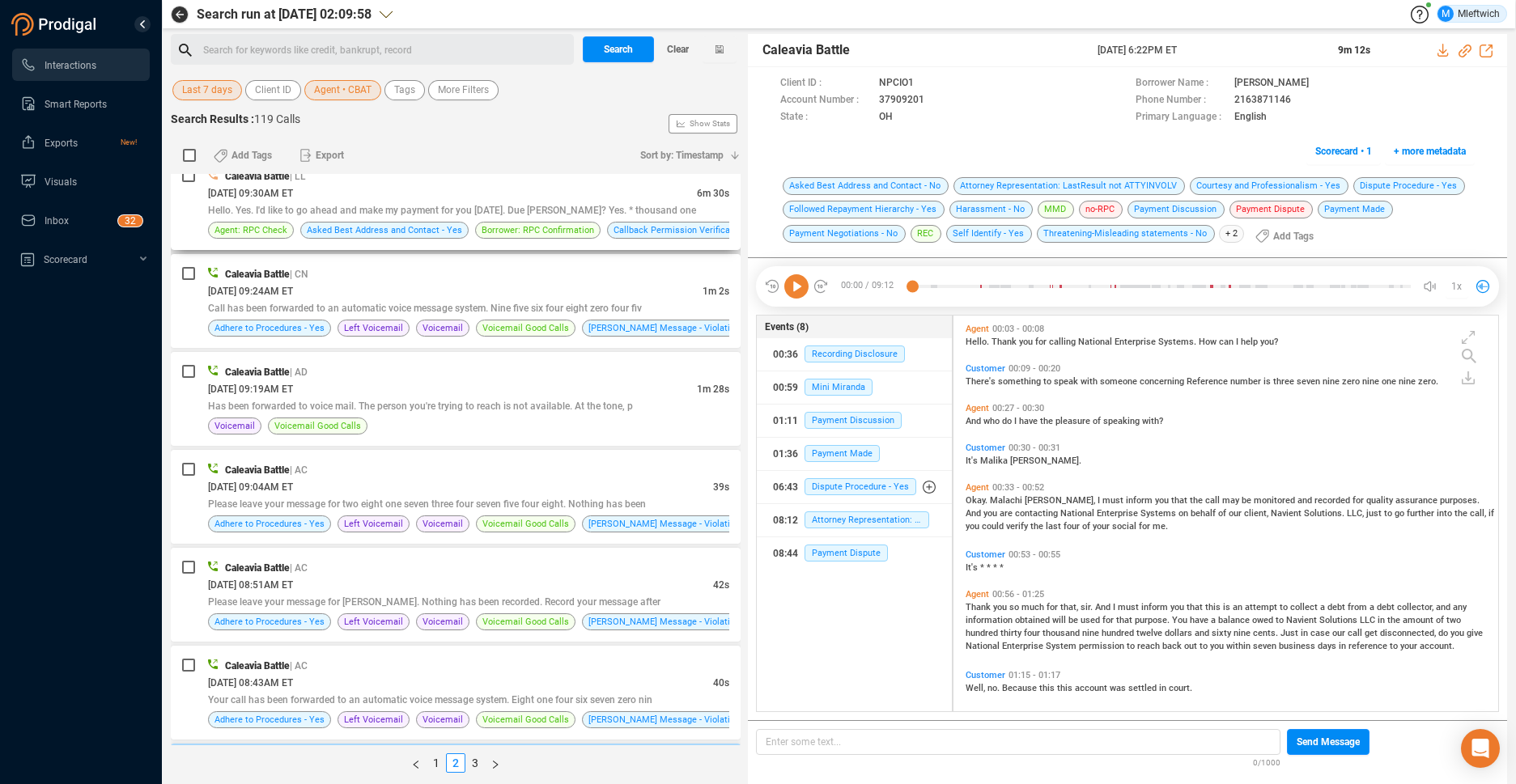
click at [616, 212] on span "Hello. Yes. I'd like to go ahead and make my payment for you [DATE]. Due [PERSO…" at bounding box center [452, 211] width 488 height 12
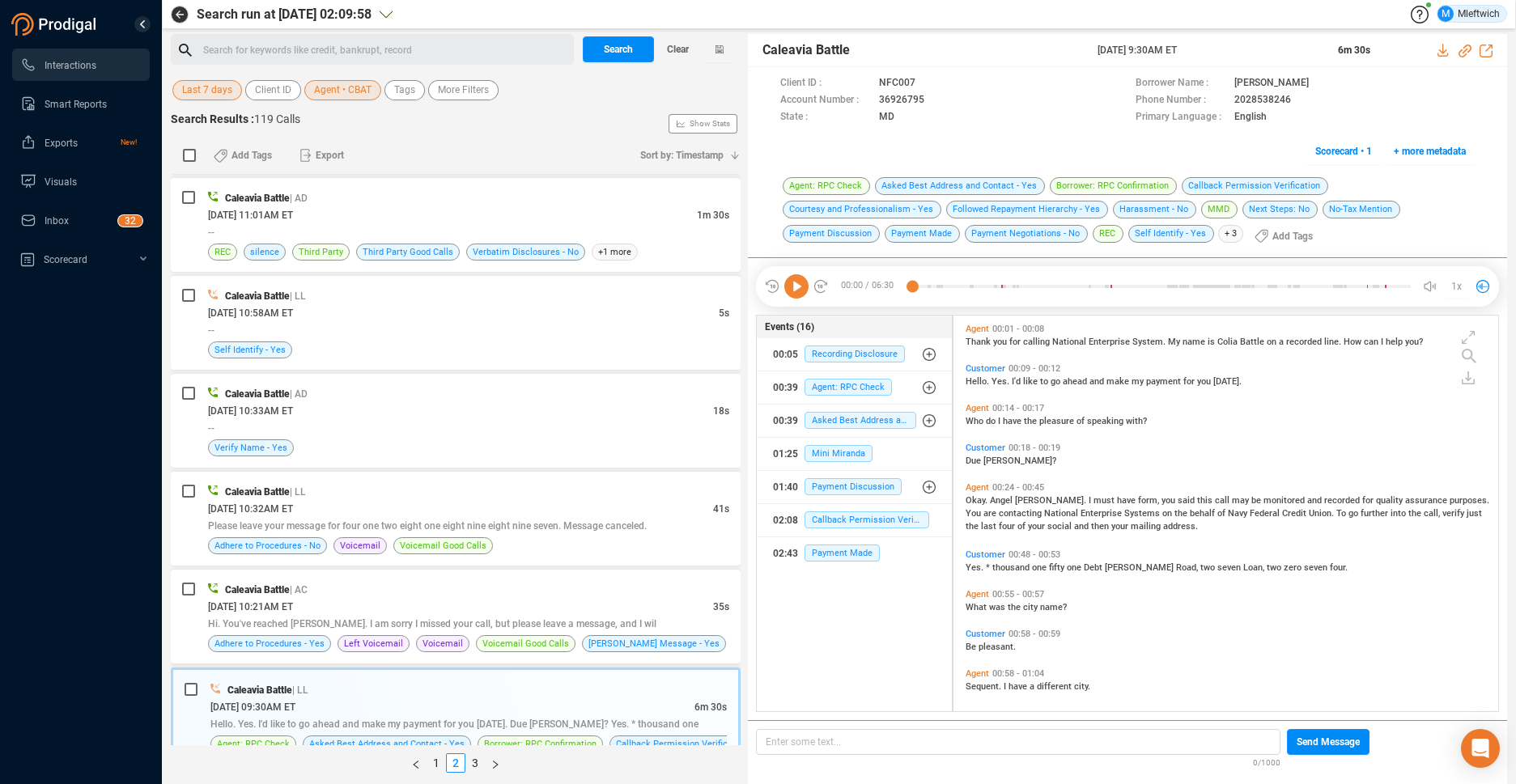
scroll to position [1979, 0]
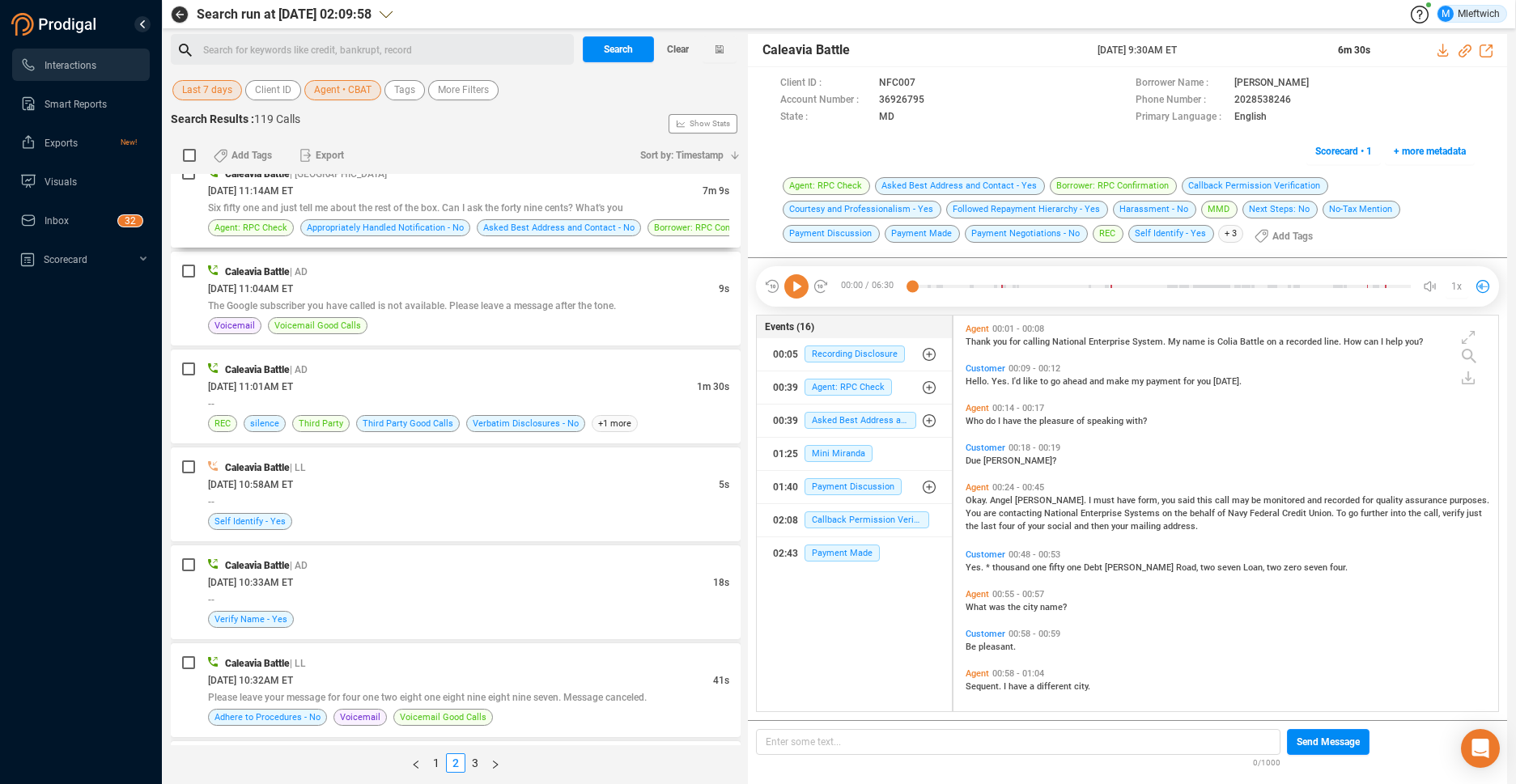
click at [616, 212] on span "Six fifty one and just tell me about the rest of the box. Can I ask the forty n…" at bounding box center [416, 208] width 416 height 12
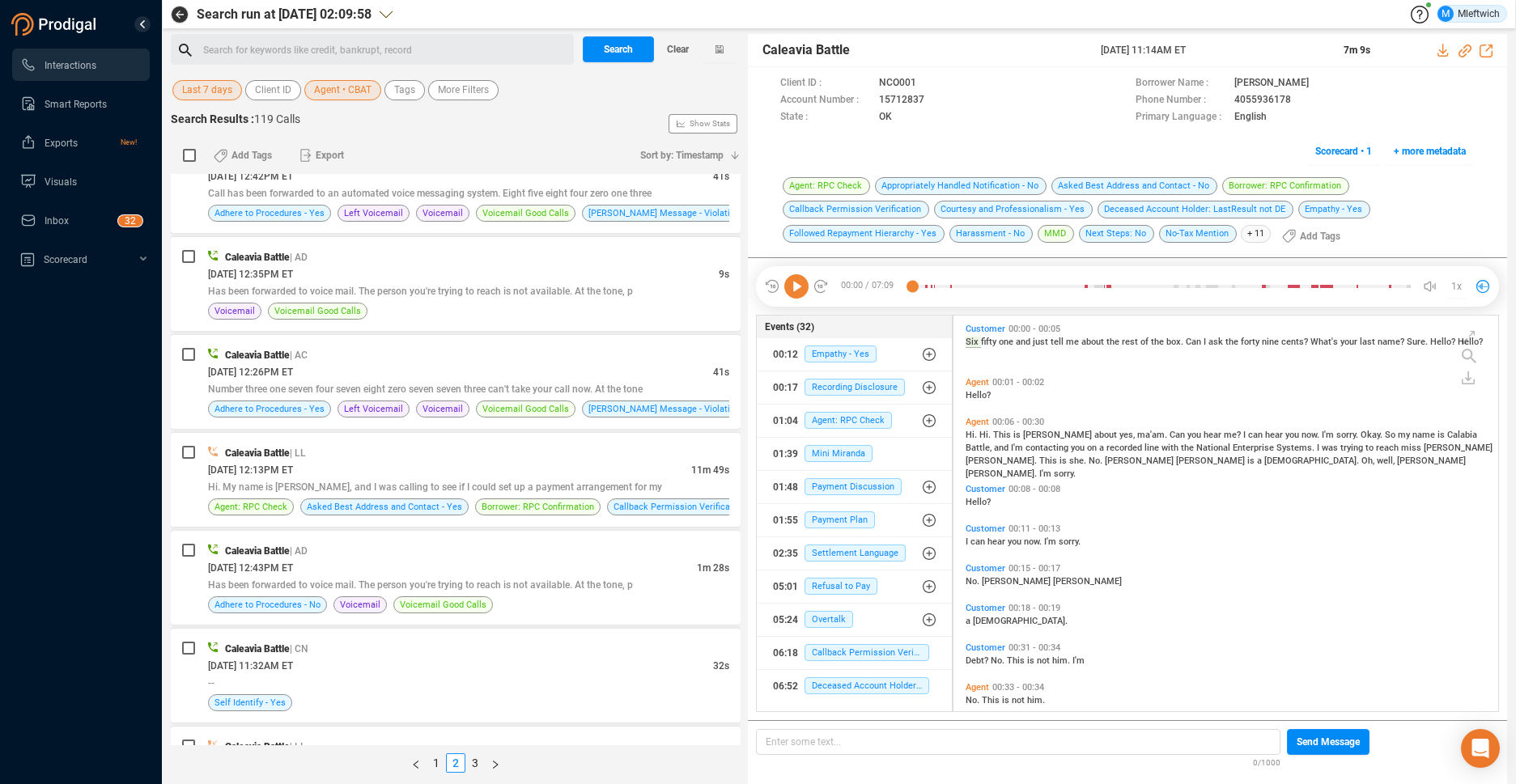
scroll to position [1124, 0]
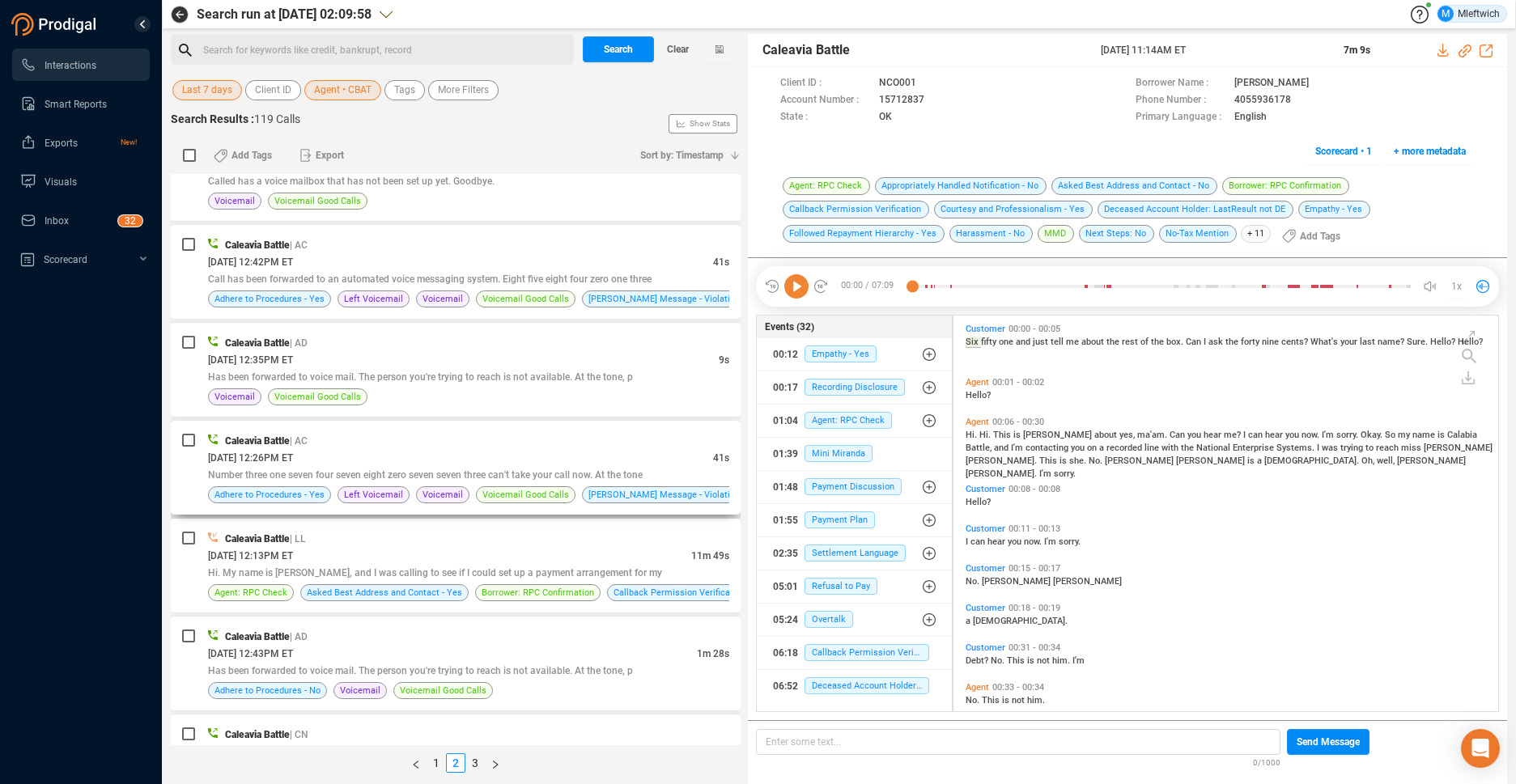
click at [610, 454] on div "[DATE] 12:26PM ET" at bounding box center [461, 457] width 505 height 17
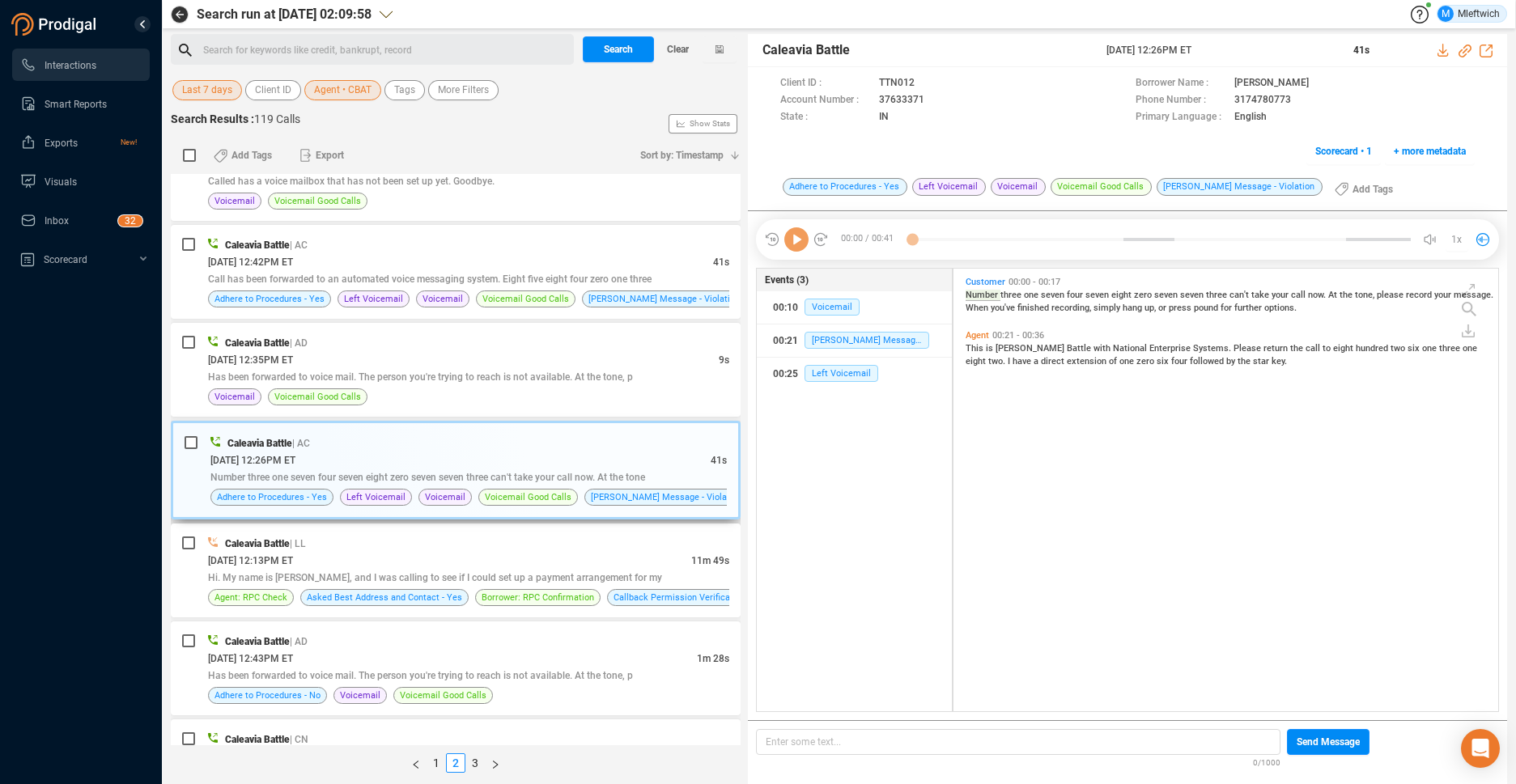
scroll to position [438, 536]
click at [607, 450] on div "Caleavia Battle | AC" at bounding box center [469, 443] width 517 height 17
click at [593, 560] on div "[DATE] 12:13PM ET" at bounding box center [449, 560] width 483 height 17
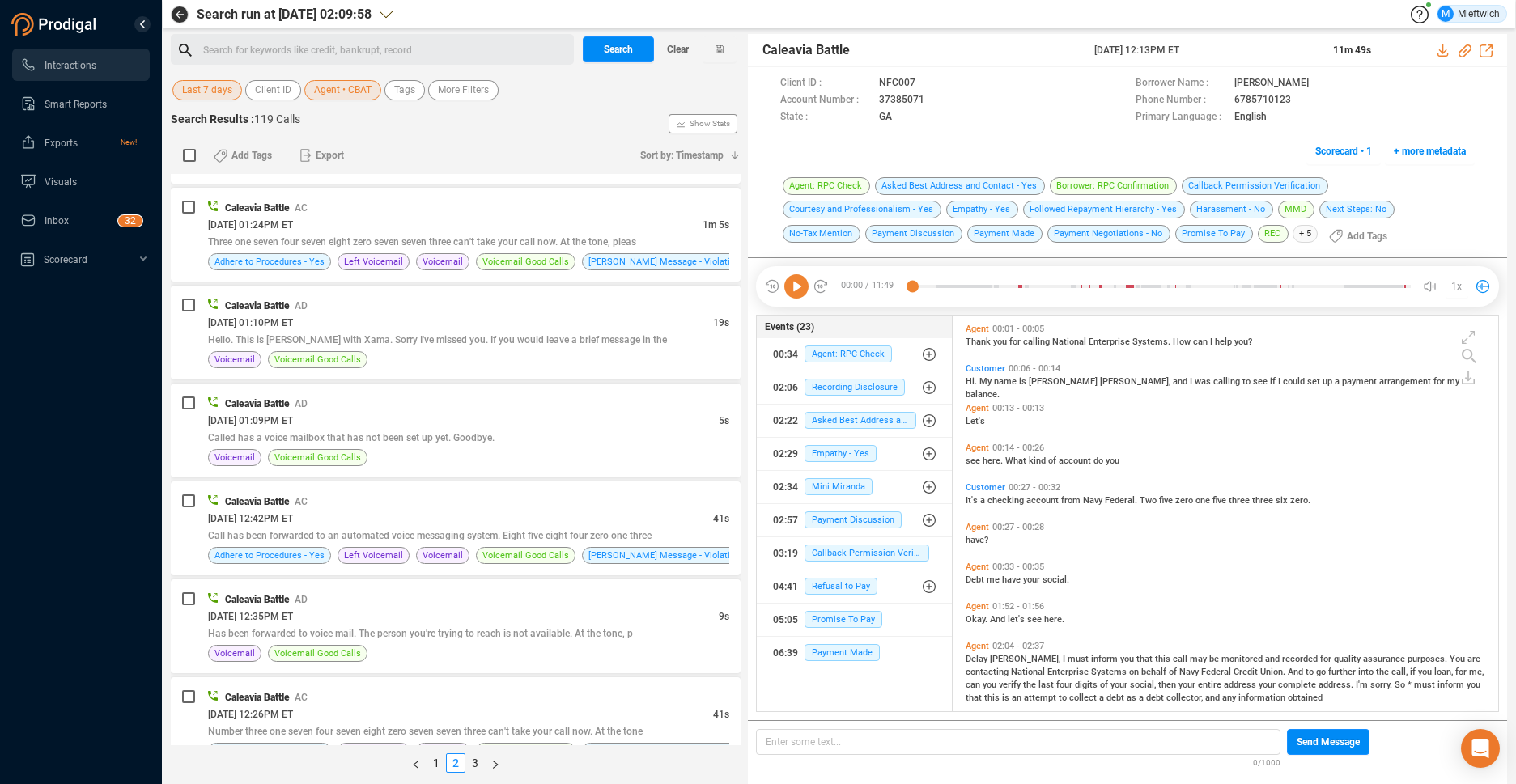
scroll to position [782, 0]
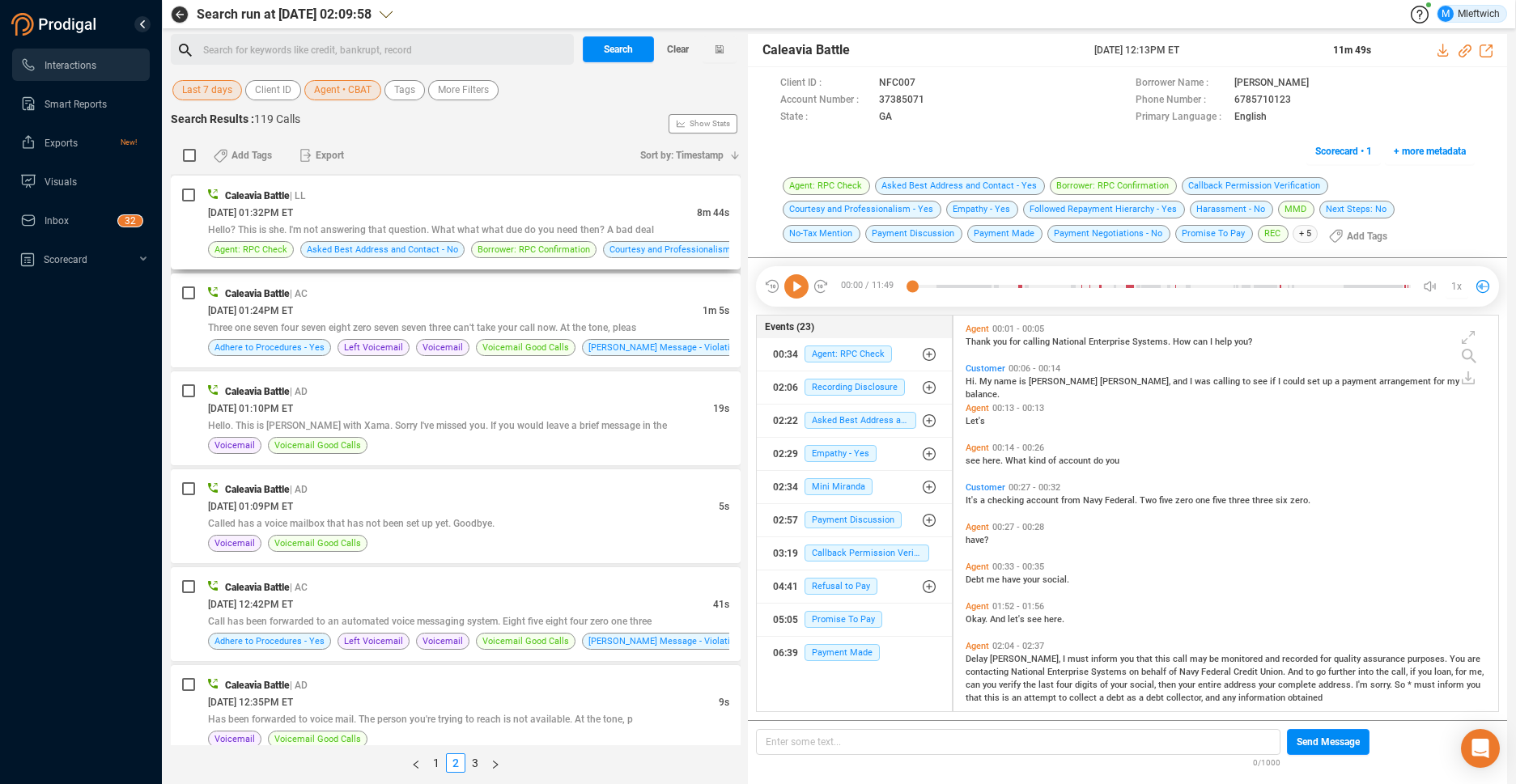
click at [657, 221] on div "Hello? This is she. I'm not answering that question. What what what due do you …" at bounding box center [468, 230] width 521 height 17
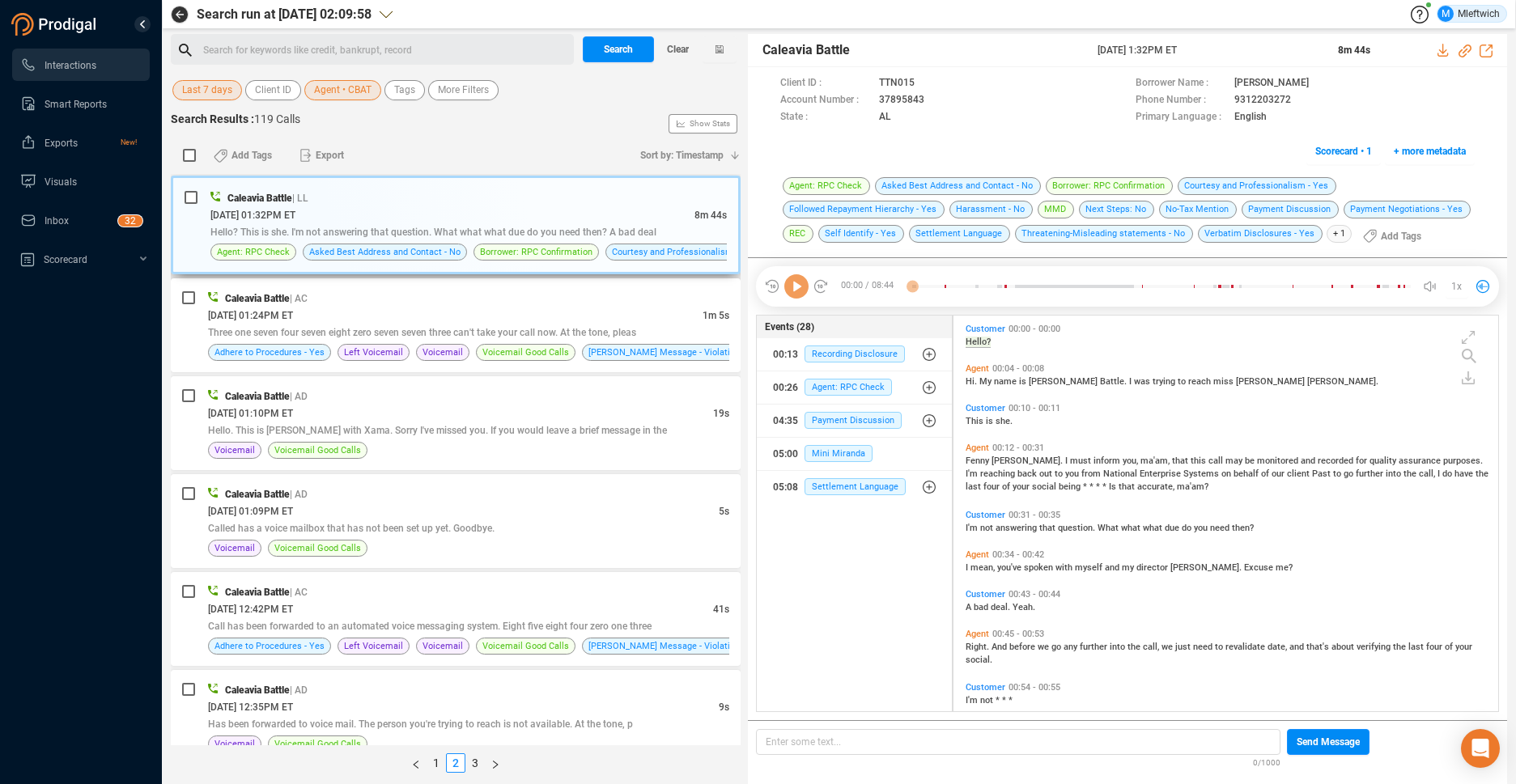
scroll to position [392, 536]
click at [935, 90] on icon at bounding box center [928, 84] width 13 height 13
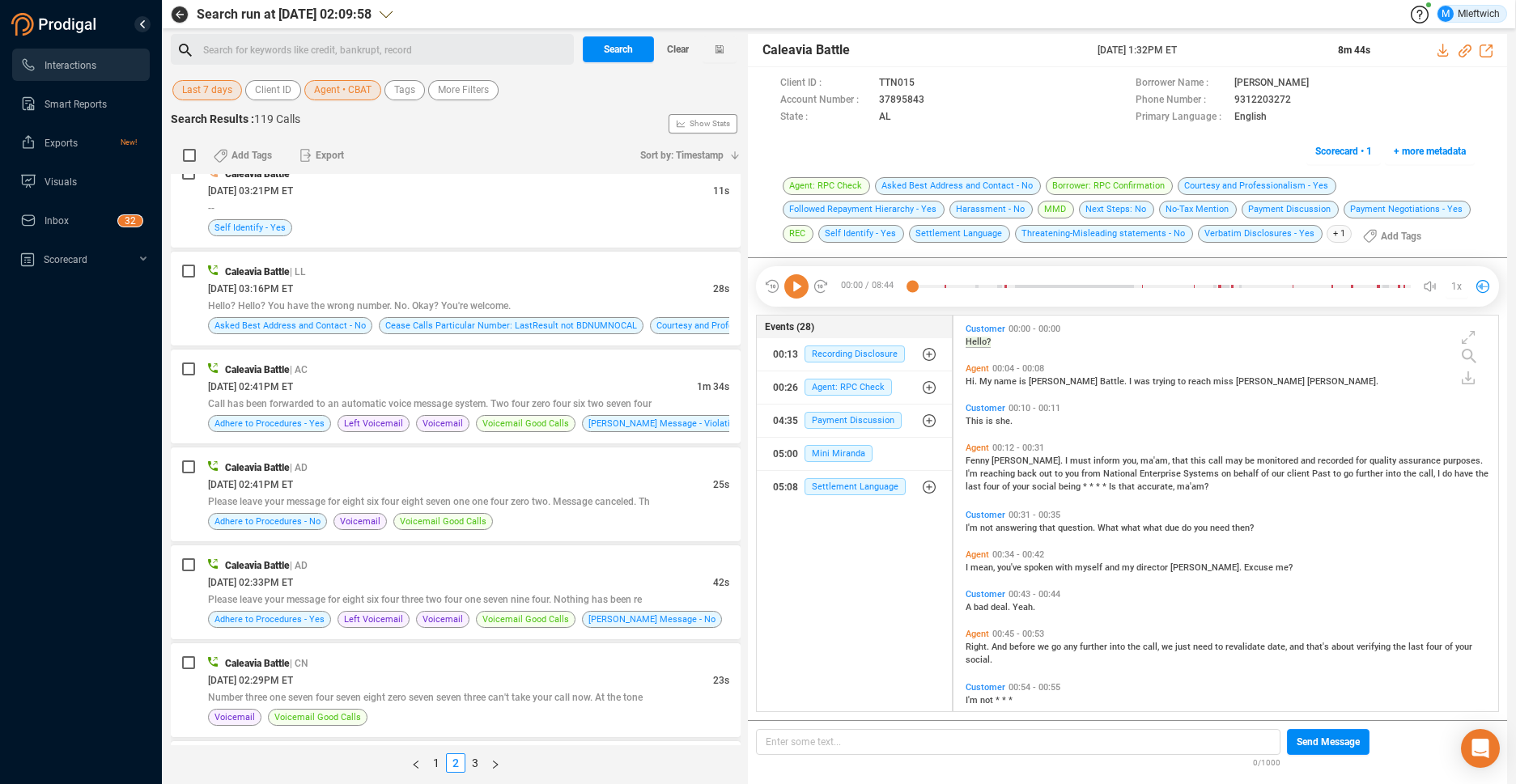
scroll to position [0, 0]
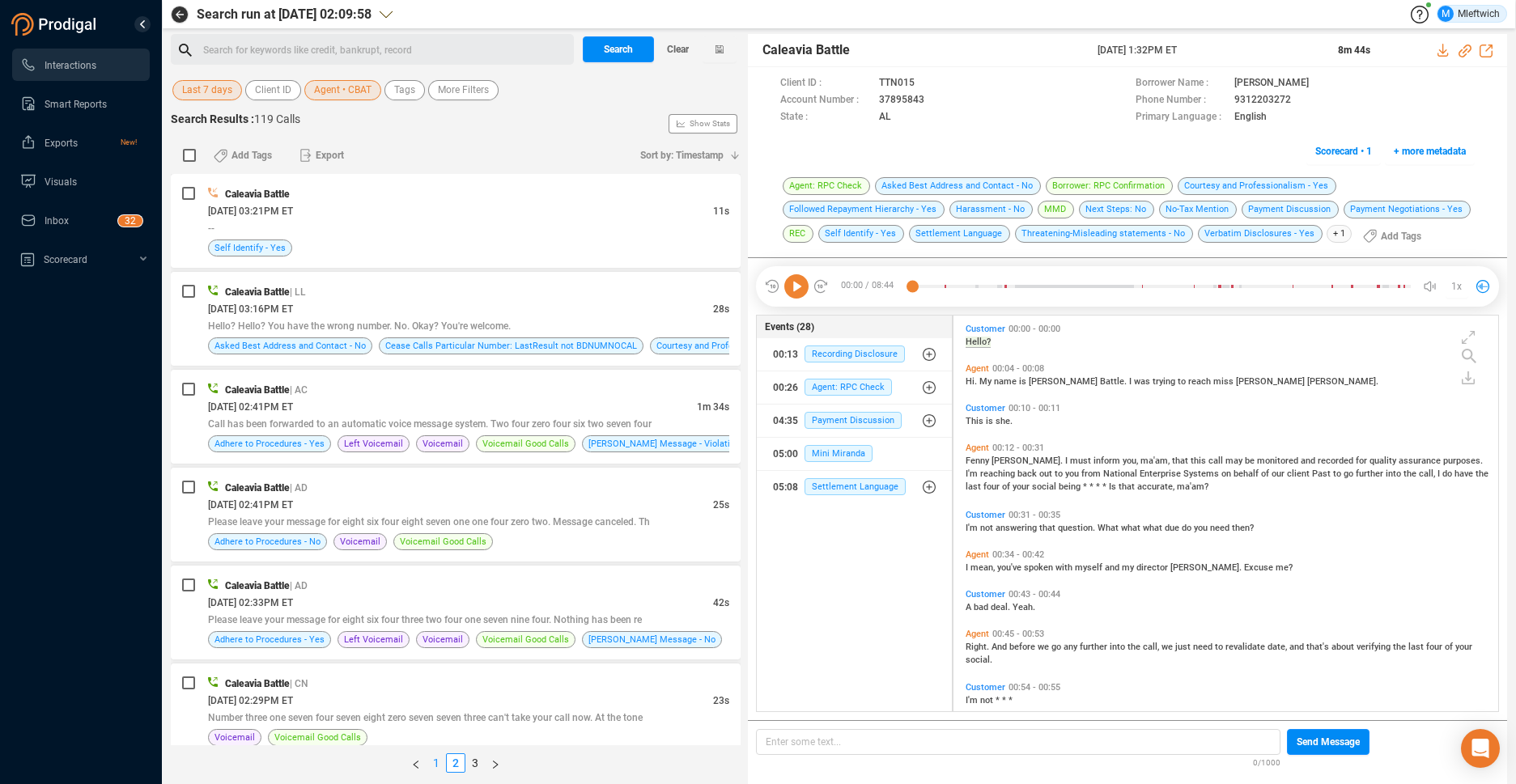
click at [435, 763] on link "1" at bounding box center [436, 763] width 18 height 18
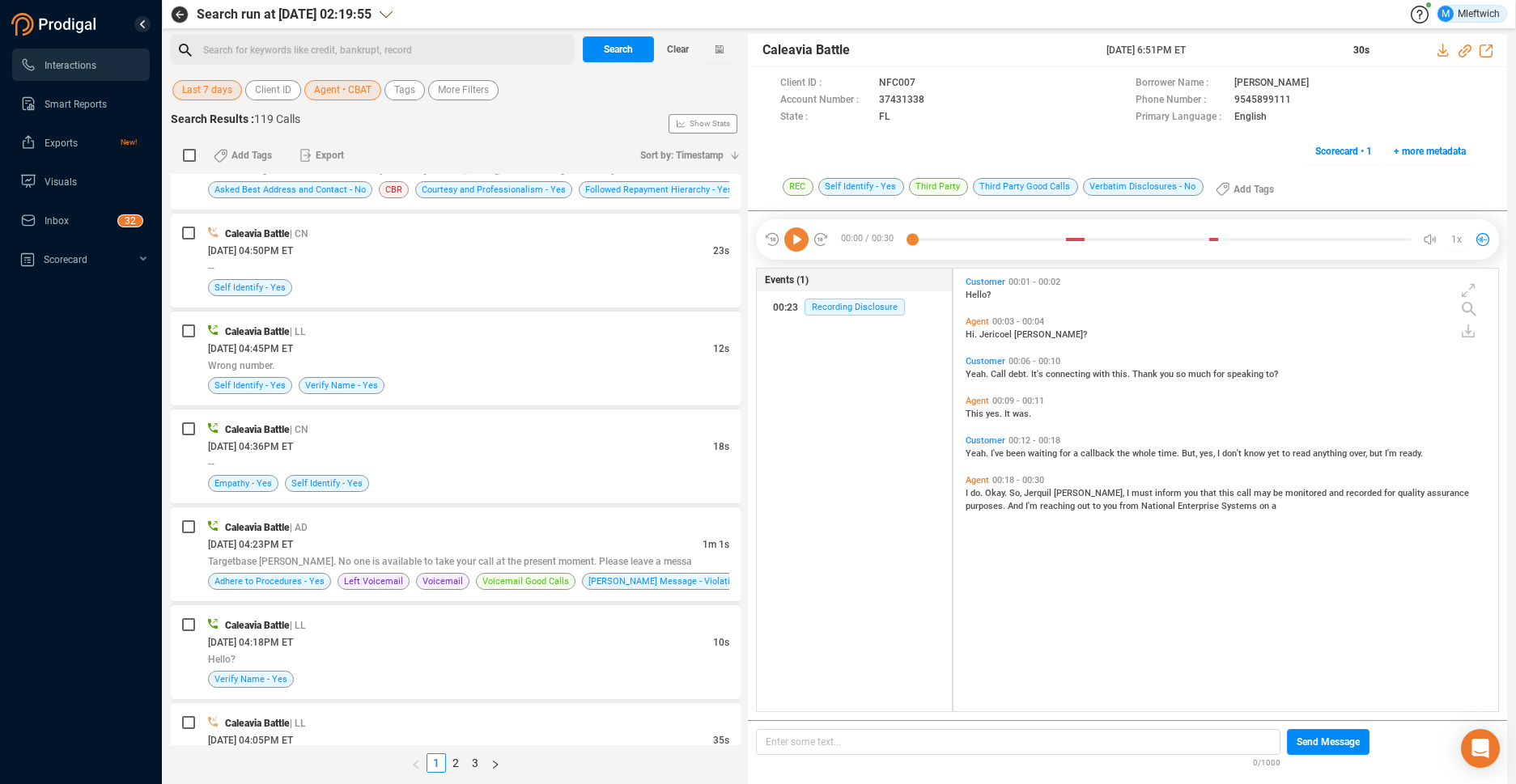
scroll to position [4227, 0]
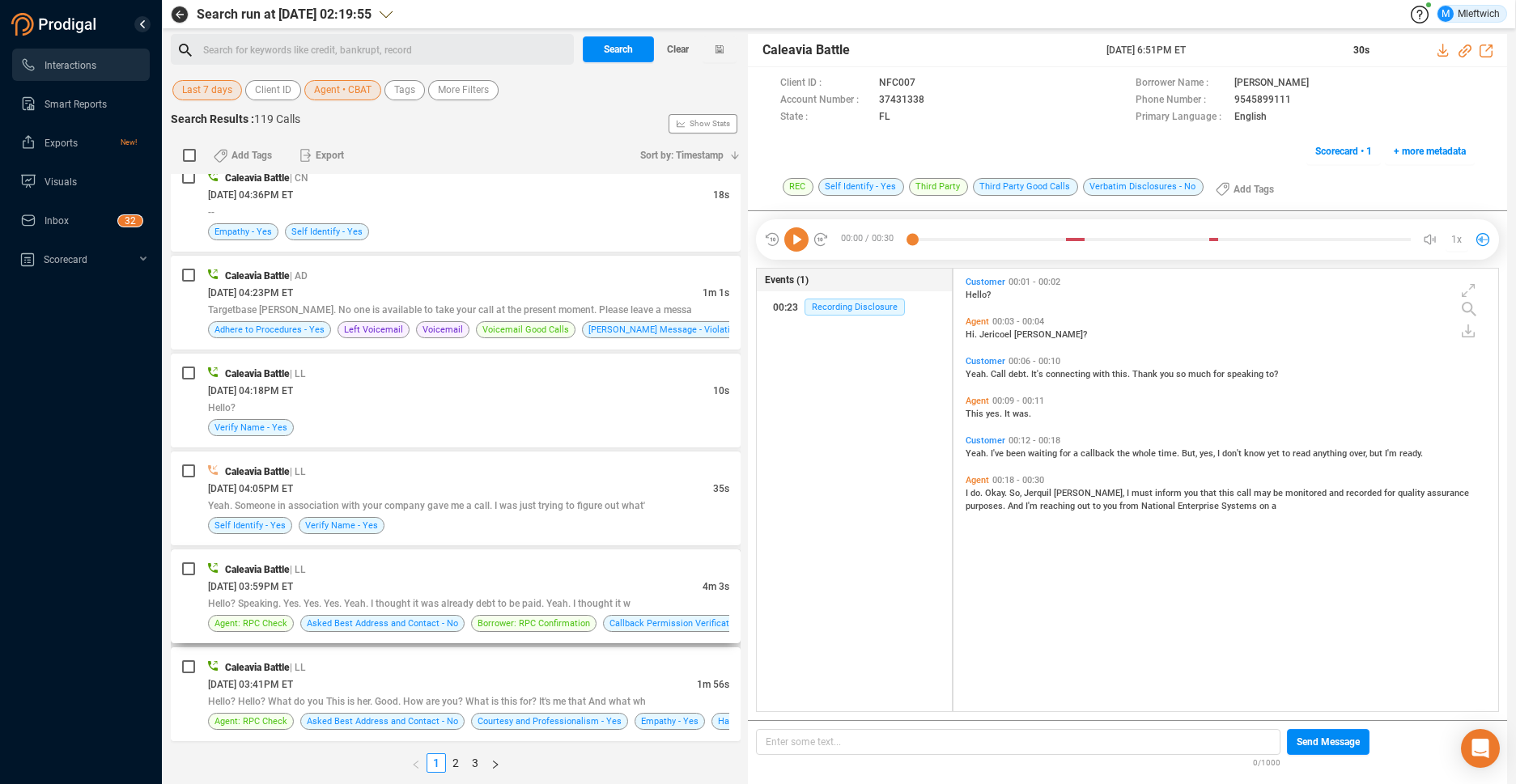
click at [625, 590] on div "[DATE] 03:59PM ET" at bounding box center [455, 586] width 495 height 17
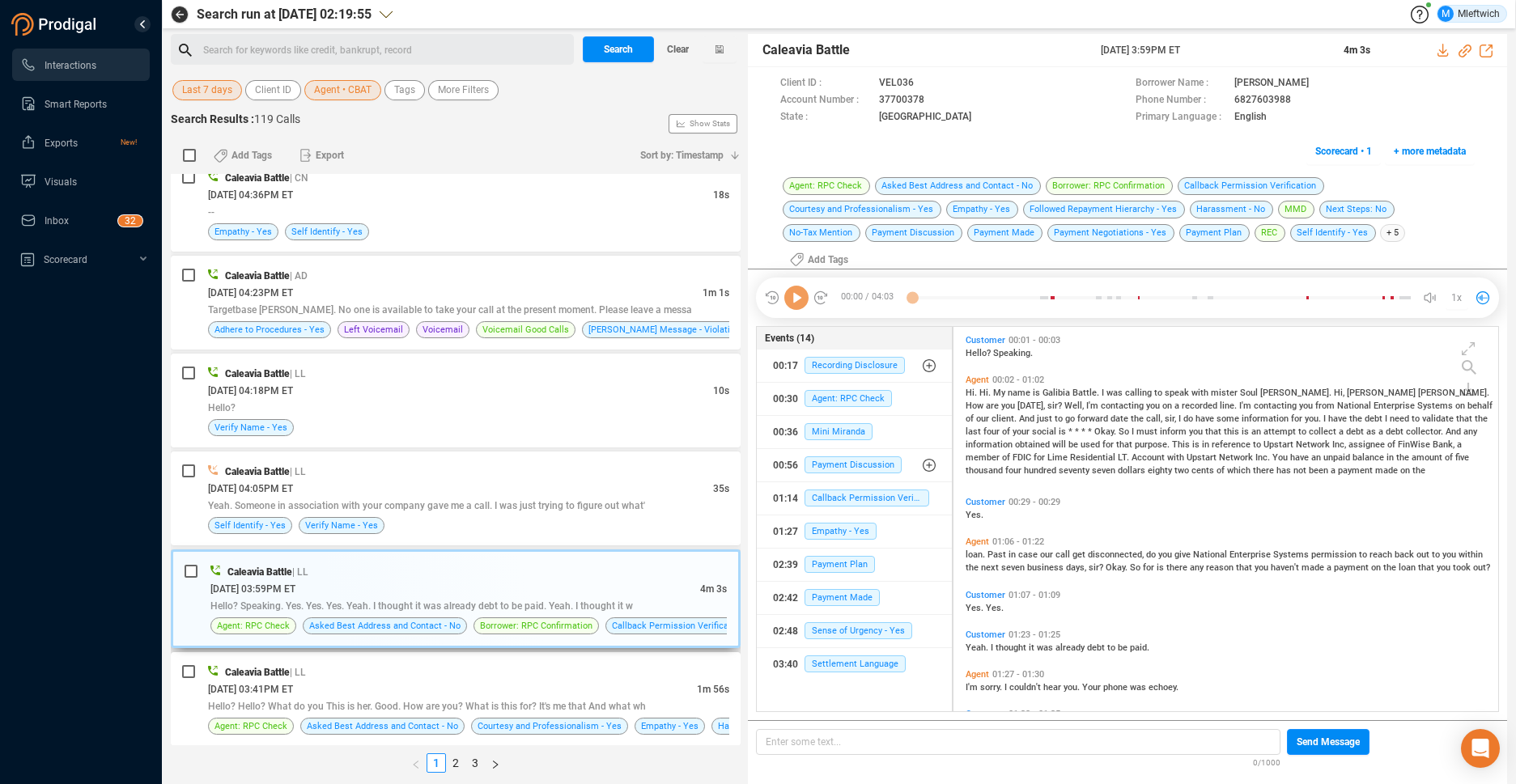
scroll to position [392, 536]
click at [929, 87] on icon at bounding box center [925, 82] width 8 height 10
click at [367, 93] on span "Agent • CBAT" at bounding box center [343, 90] width 58 height 21
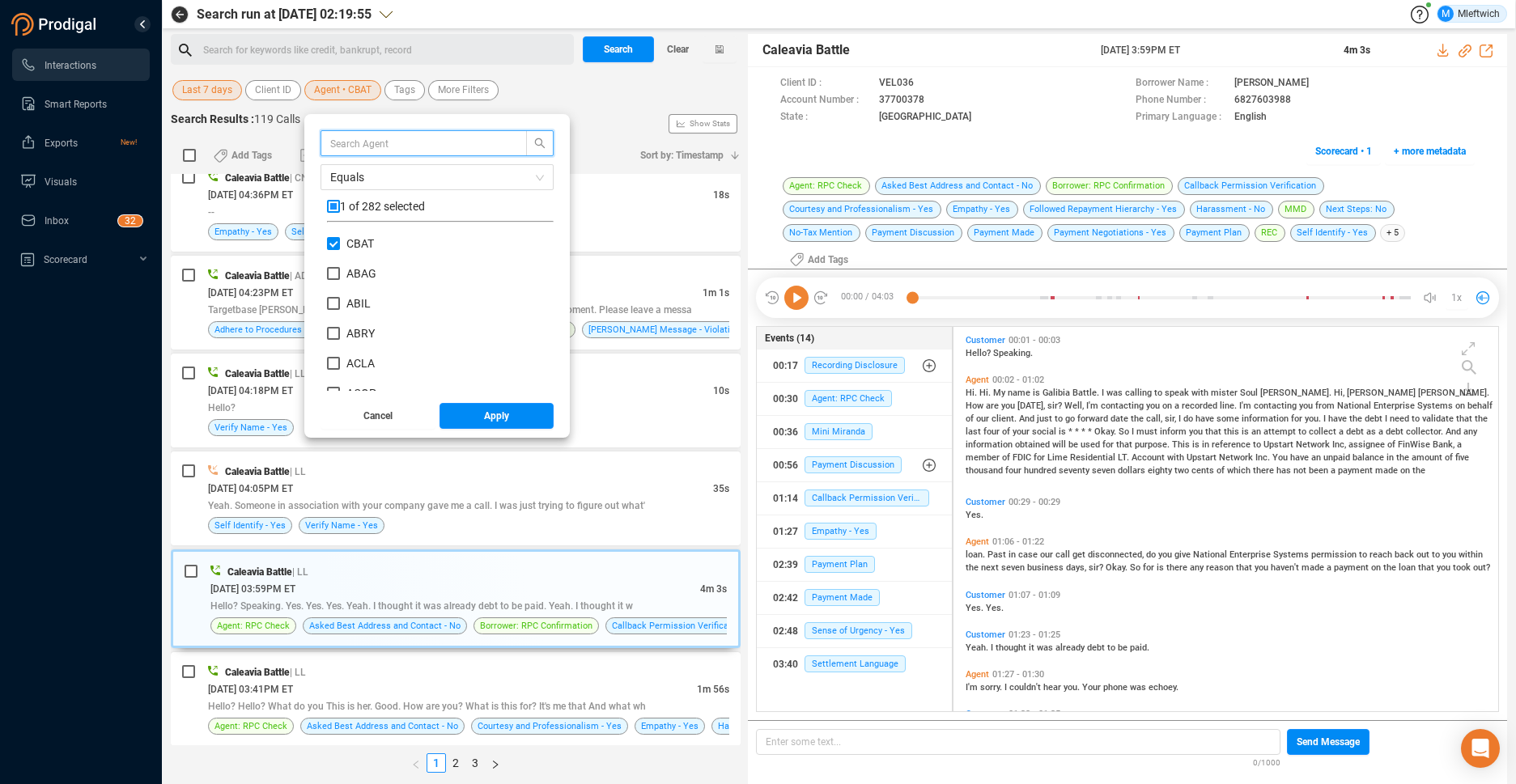
scroll to position [151, 219]
drag, startPoint x: 543, startPoint y: 241, endPoint x: 552, endPoint y: 258, distance: 19.2
click at [552, 258] on div "CBAT ABAG [PERSON_NAME] ACLA ACOP ACOU ADTU AFAI AFOL AJAC AJON [PERSON_NAME] A…" at bounding box center [439, 313] width 226 height 155
click at [334, 285] on input "HJAC" at bounding box center [333, 287] width 13 height 13
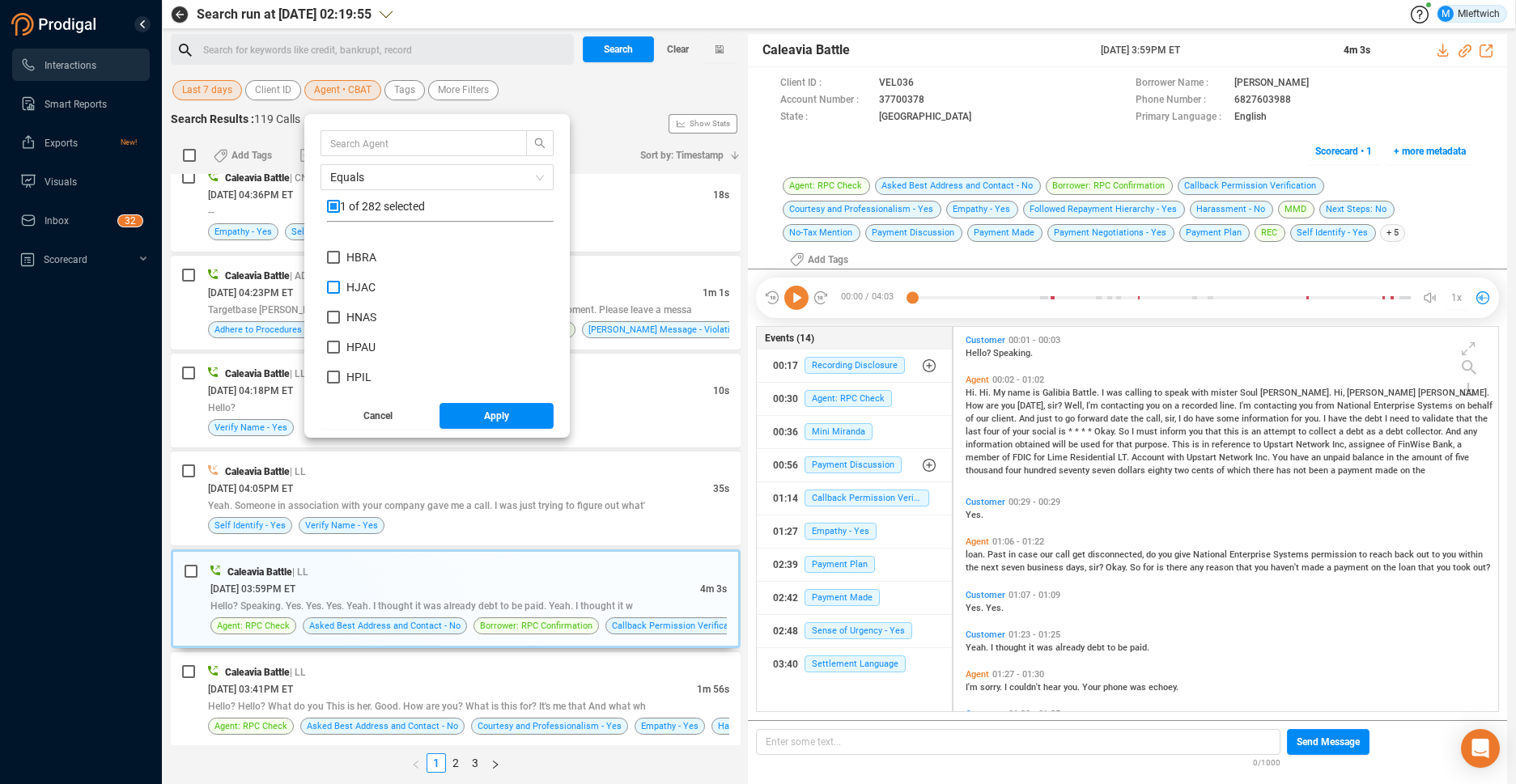
checkbox input "true"
click at [498, 420] on span "Apply" at bounding box center [496, 415] width 25 height 26
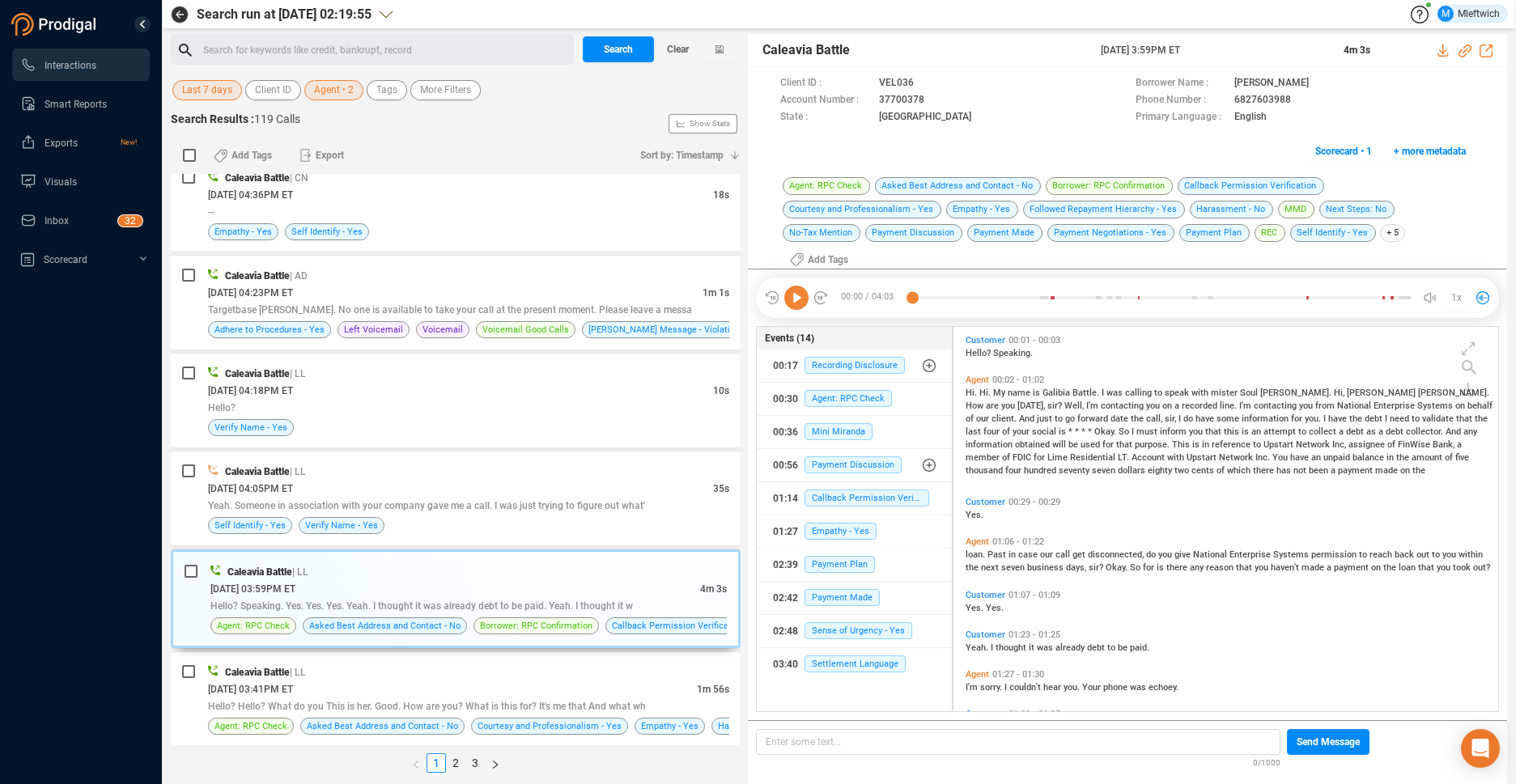
click at [343, 92] on span "Agent • 2" at bounding box center [334, 90] width 40 height 21
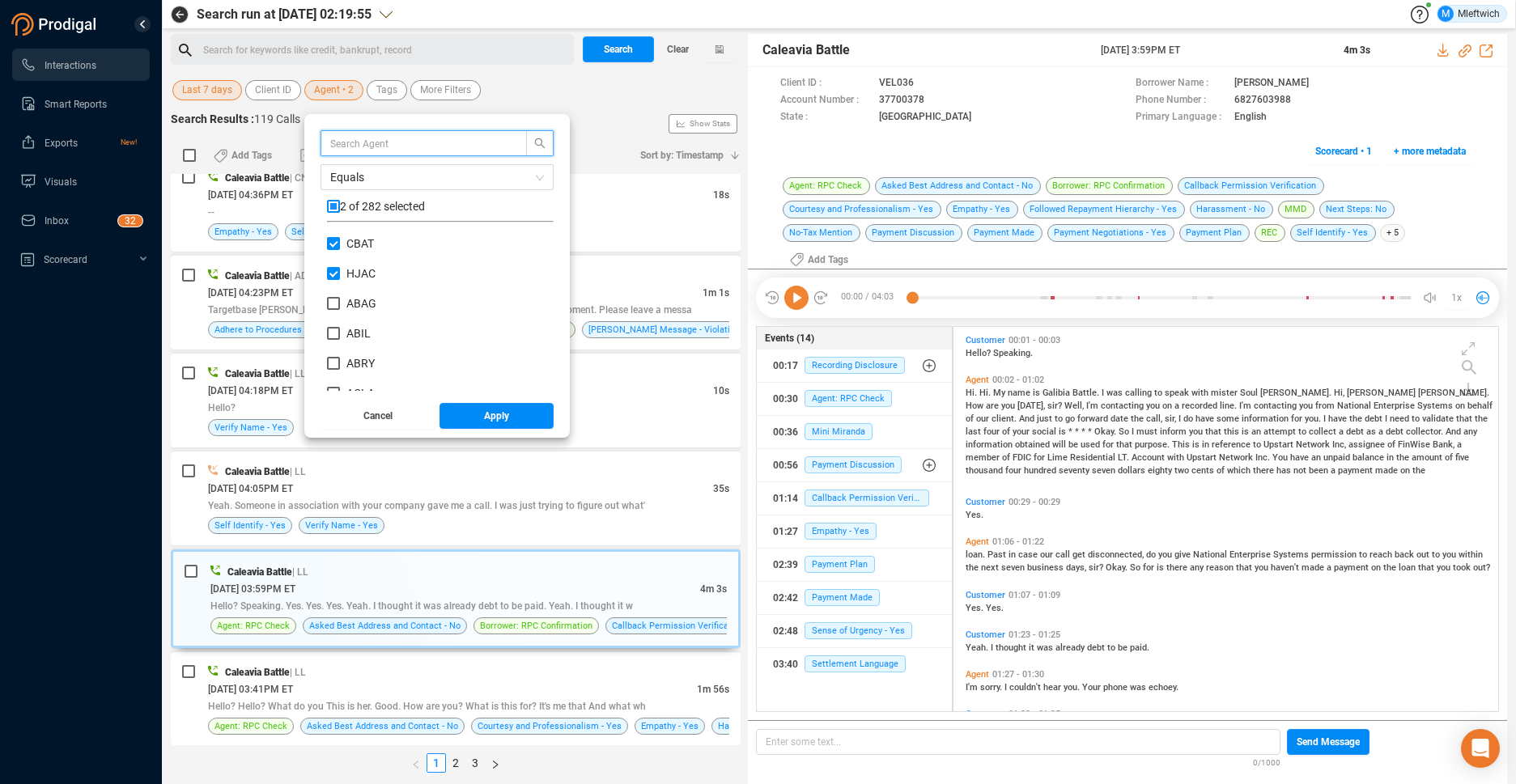
scroll to position [151, 219]
click at [332, 244] on input "CBAT" at bounding box center [333, 244] width 13 height 13
checkbox input "false"
click at [488, 416] on span "Apply" at bounding box center [496, 415] width 25 height 26
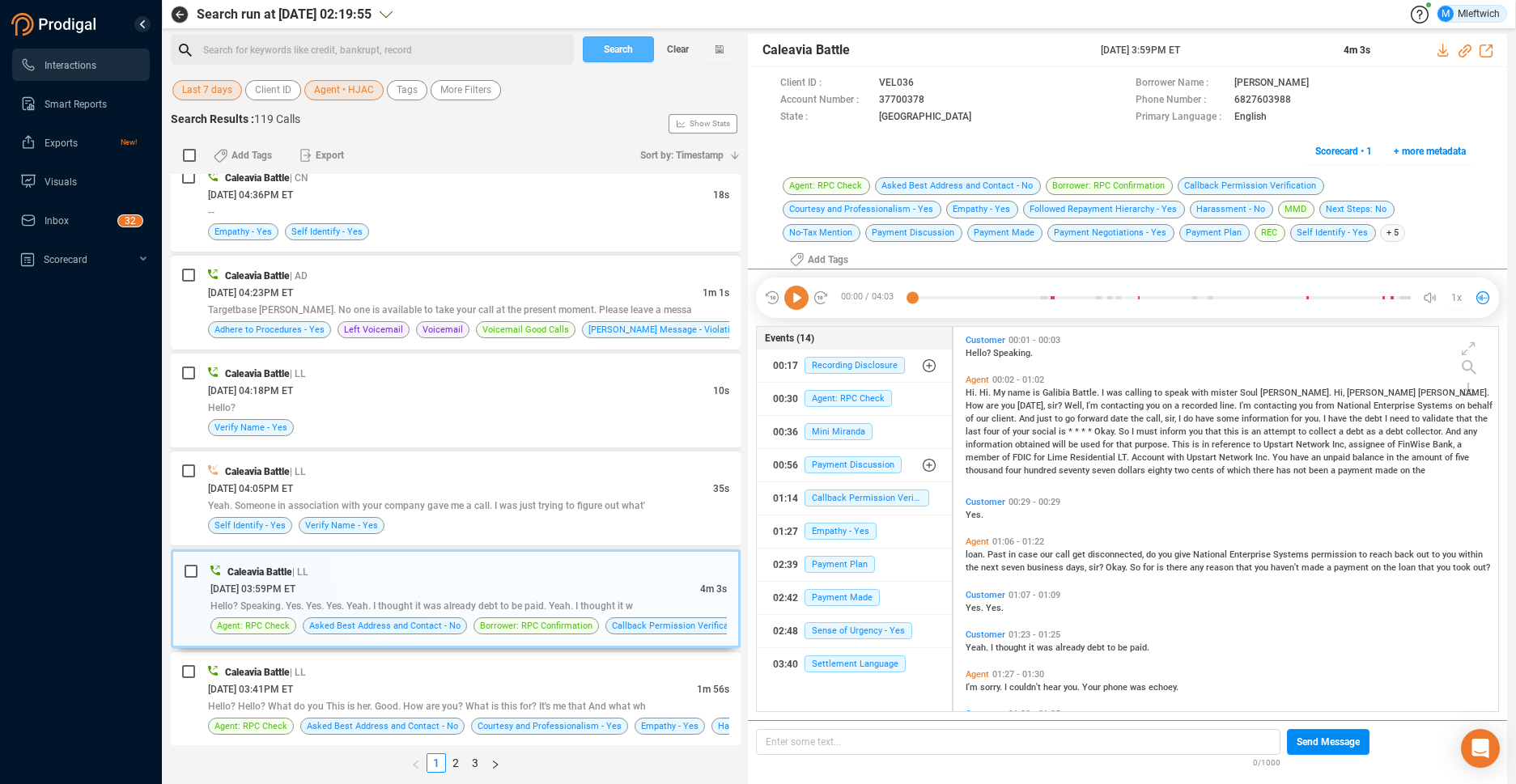
click at [628, 49] on span "Search" at bounding box center [618, 49] width 29 height 26
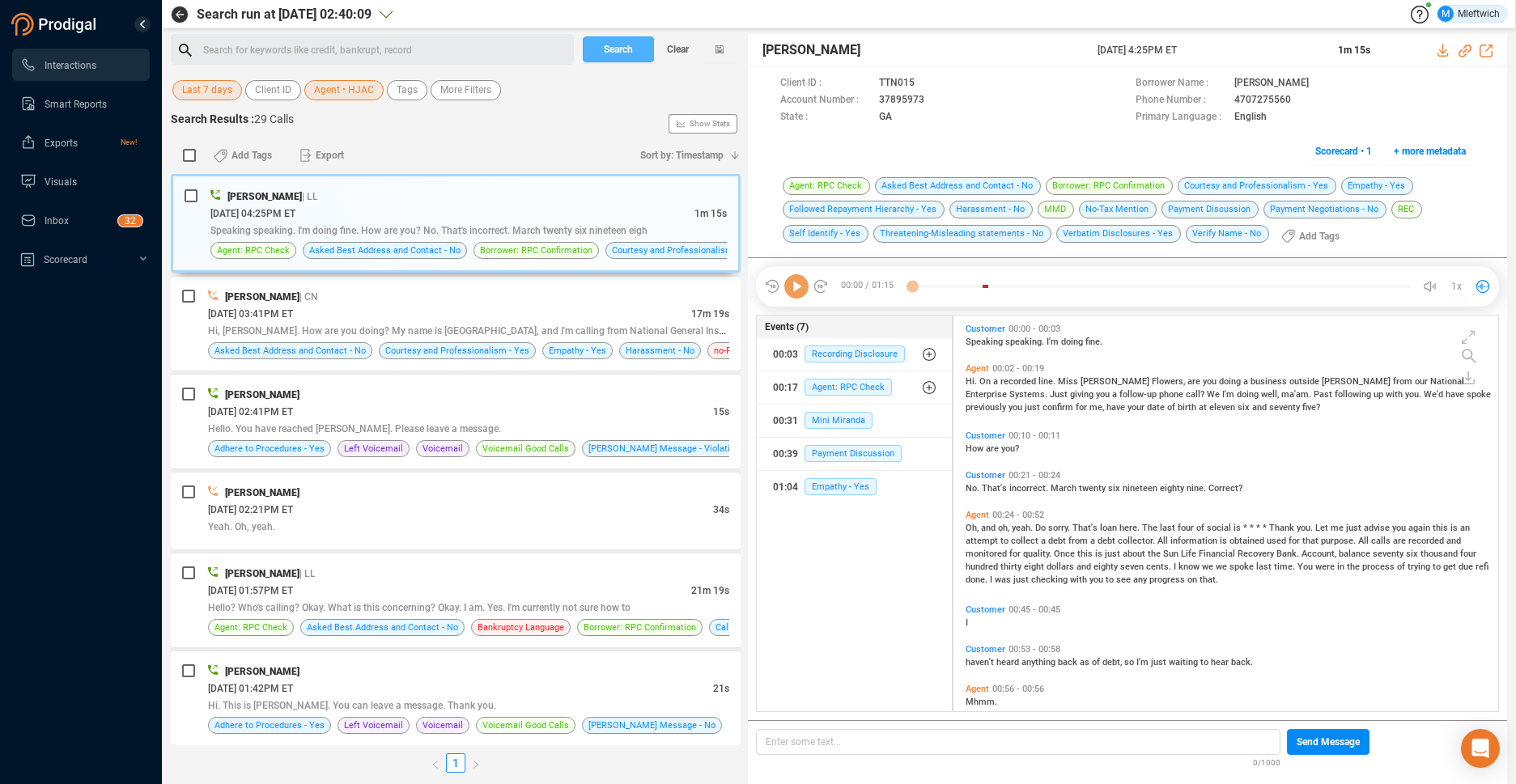
scroll to position [392, 536]
click at [628, 49] on span "Search" at bounding box center [618, 49] width 29 height 26
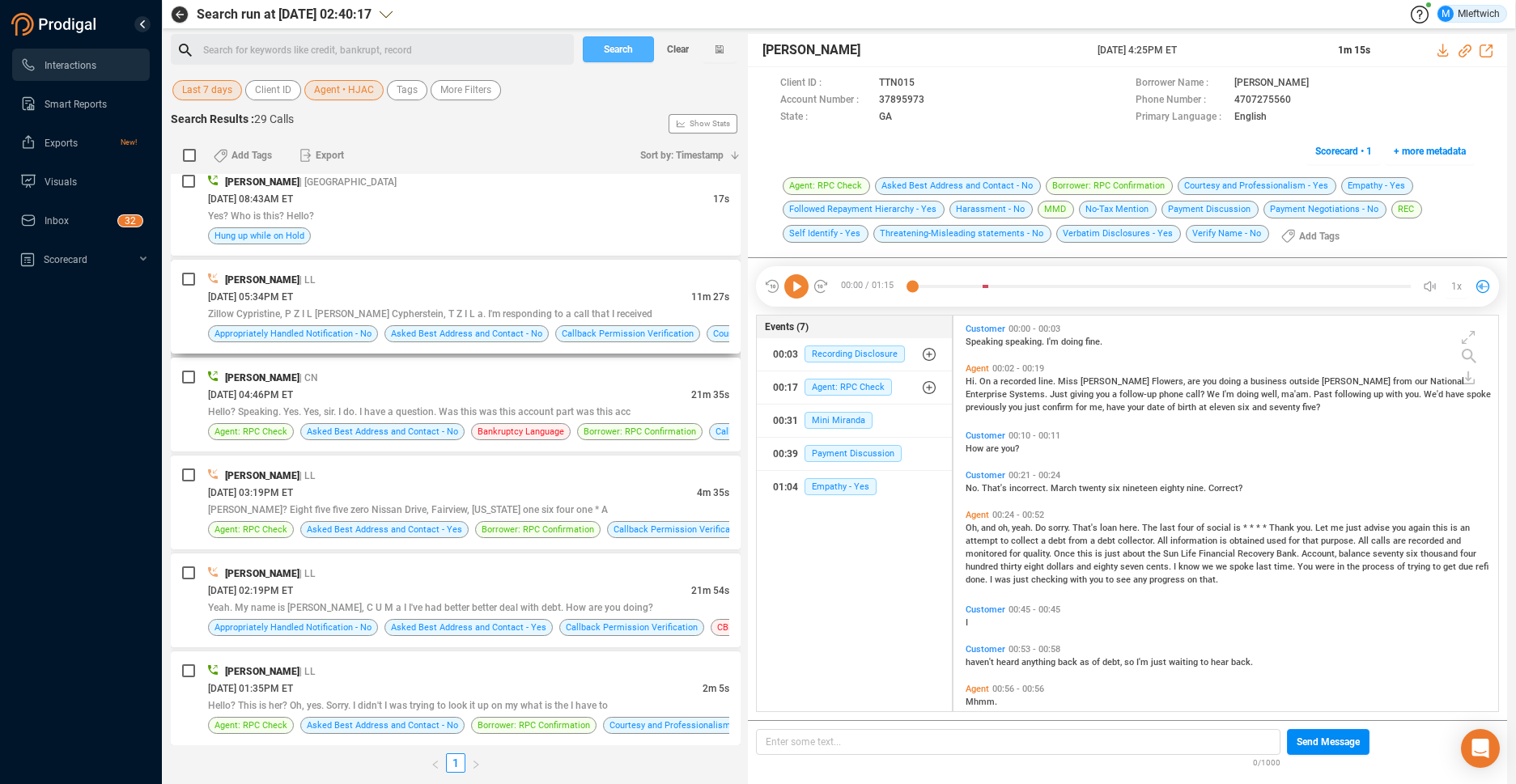
scroll to position [2256, 0]
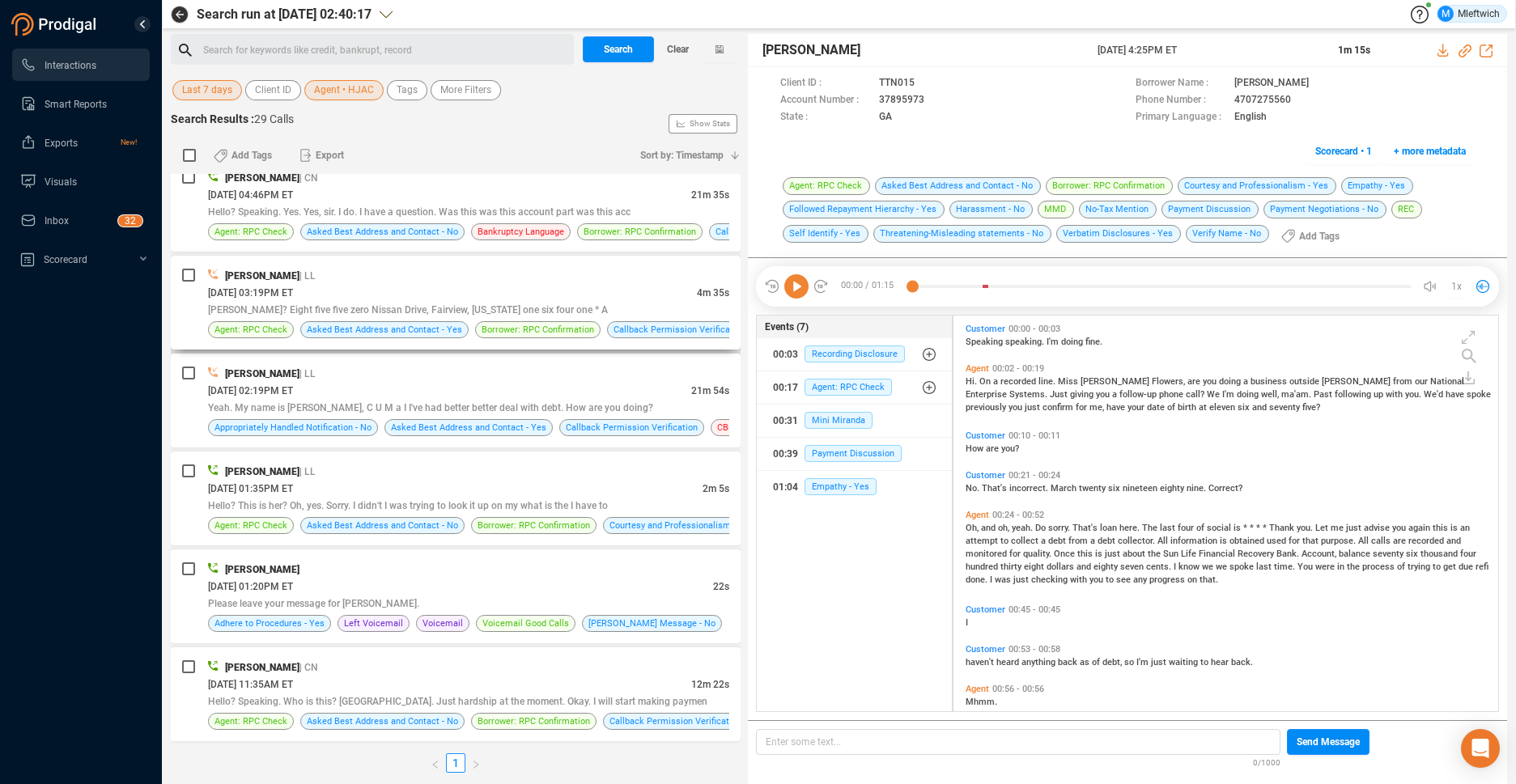
click at [542, 284] on div "[DATE] 03:19PM ET" at bounding box center [453, 292] width 489 height 17
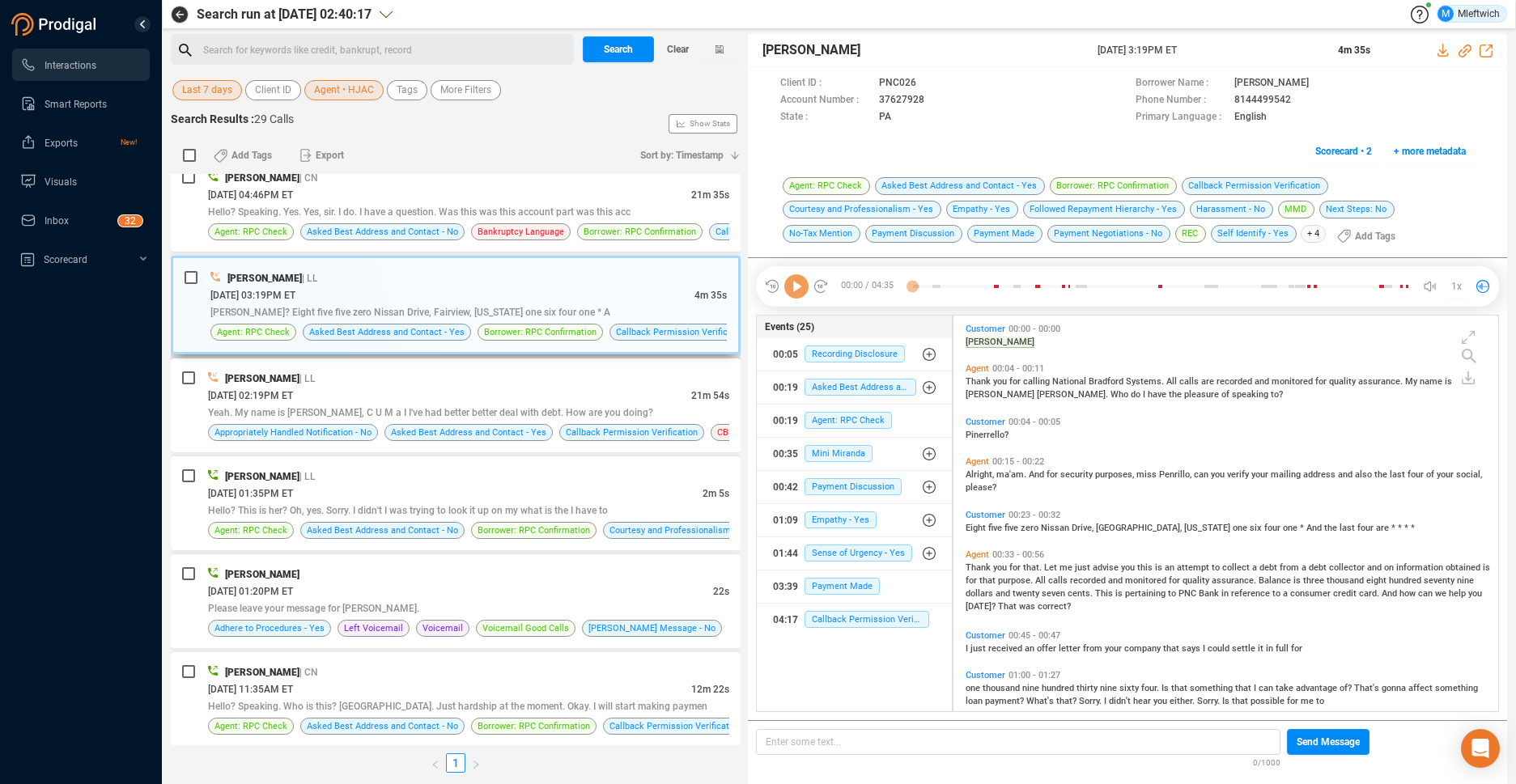
scroll to position [392, 536]
click at [496, 306] on div "[PERSON_NAME]? Eight five five zero Nissan Drive, Fairview, [US_STATE] one six …" at bounding box center [469, 312] width 517 height 17
drag, startPoint x: 496, startPoint y: 306, endPoint x: 556, endPoint y: 304, distance: 60.0
click at [556, 304] on div "[PERSON_NAME]? Eight five five zero Nissan Drive, Fairview, [US_STATE] one six …" at bounding box center [469, 312] width 517 height 17
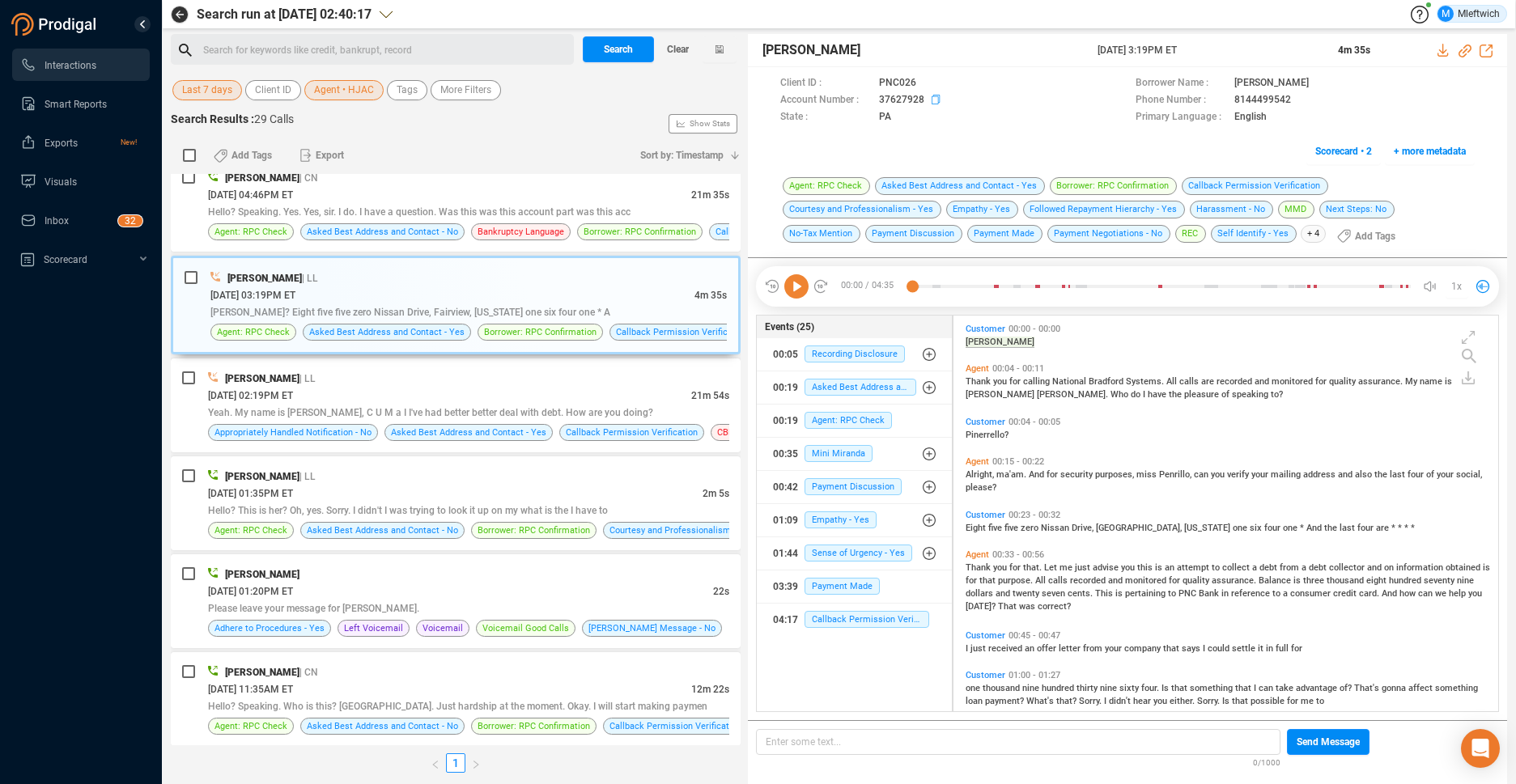
click at [935, 90] on icon at bounding box center [930, 84] width 13 height 13
click at [932, 90] on icon at bounding box center [930, 84] width 13 height 13
